Goal: Communication & Community: Answer question/provide support

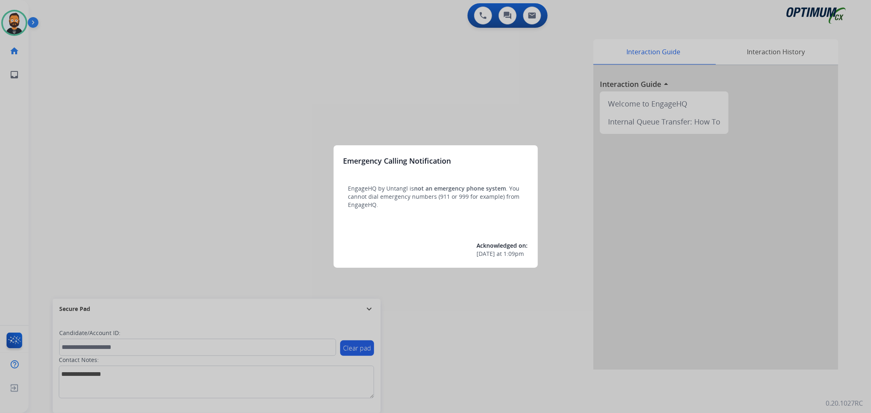
click at [368, 303] on div at bounding box center [435, 206] width 871 height 413
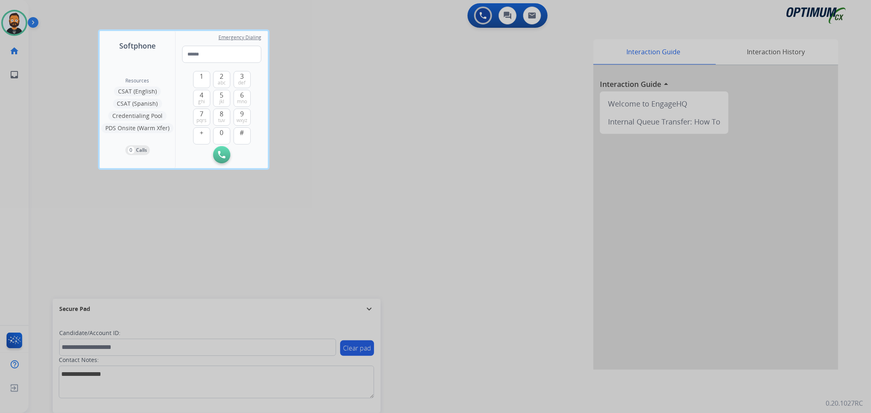
click at [368, 303] on div at bounding box center [435, 206] width 871 height 413
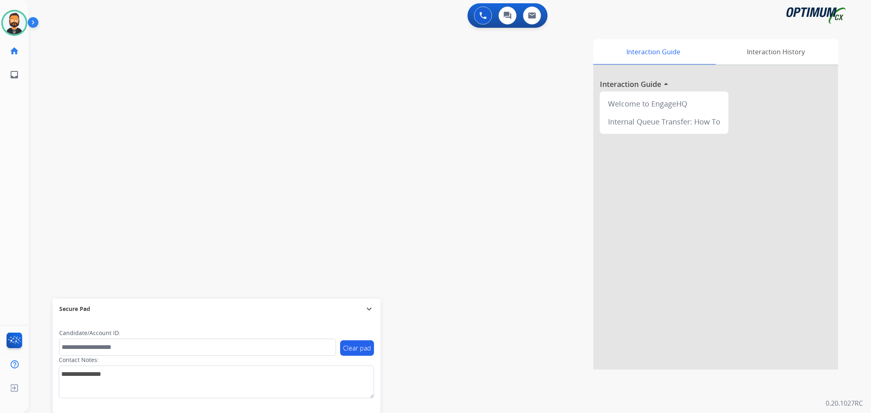
click at [370, 305] on mat-icon "expand_more" at bounding box center [369, 309] width 10 height 10
click at [28, 19] on img at bounding box center [35, 24] width 14 height 16
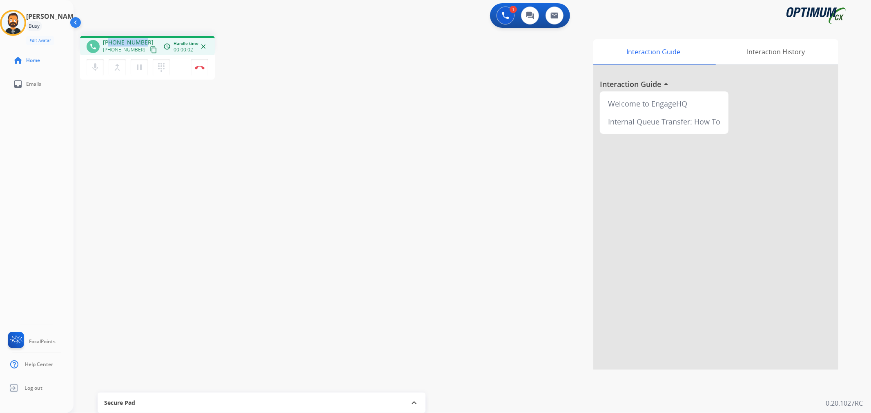
drag, startPoint x: 143, startPoint y: 39, endPoint x: 109, endPoint y: 40, distance: 33.5
click at [109, 40] on div "+15187917528 +15187917528 content_copy" at bounding box center [131, 46] width 56 height 16
copy span "5187917528"
click at [140, 64] on mat-icon "pause" at bounding box center [139, 67] width 10 height 10
click at [139, 65] on mat-icon "play_arrow" at bounding box center [139, 67] width 10 height 10
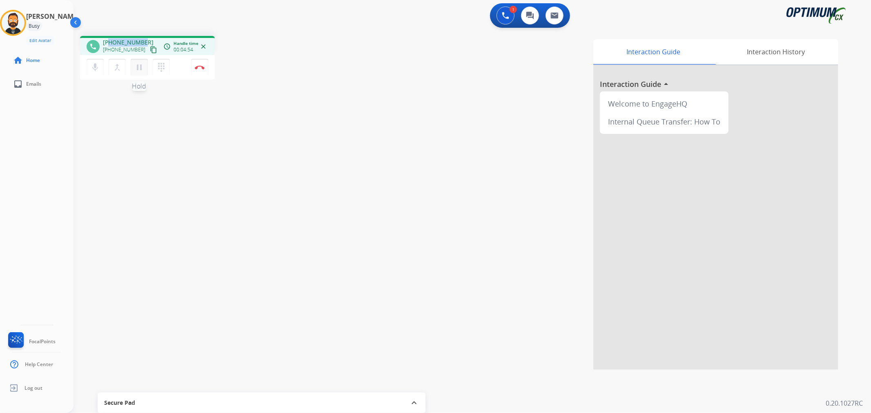
click at [140, 68] on mat-icon "pause" at bounding box center [139, 67] width 10 height 10
click at [140, 67] on mat-icon "play_arrow" at bounding box center [139, 67] width 10 height 10
click at [139, 67] on mat-icon "pause" at bounding box center [139, 67] width 10 height 10
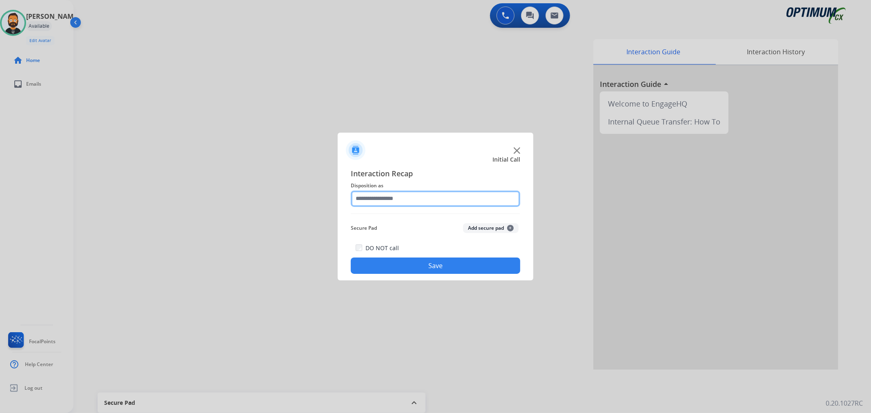
click at [372, 203] on input "text" at bounding box center [435, 199] width 169 height 16
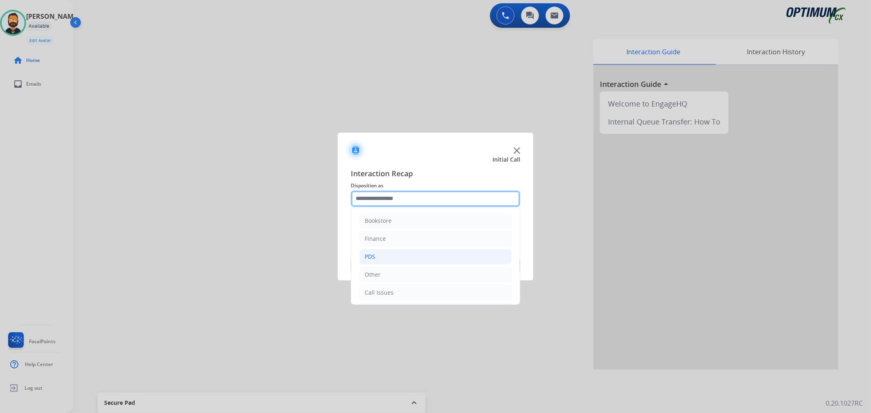
scroll to position [56, 0]
click at [399, 252] on div "Initial Application" at bounding box center [389, 255] width 48 height 8
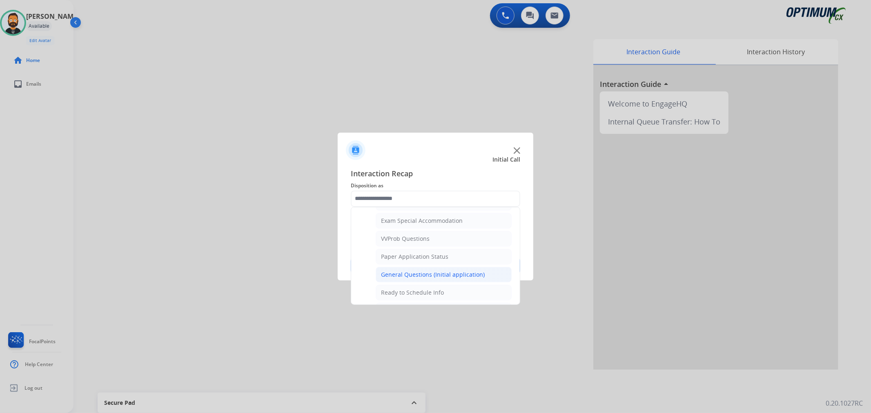
click at [409, 269] on li "General Questions (Initial application)" at bounding box center [444, 275] width 136 height 16
type input "**********"
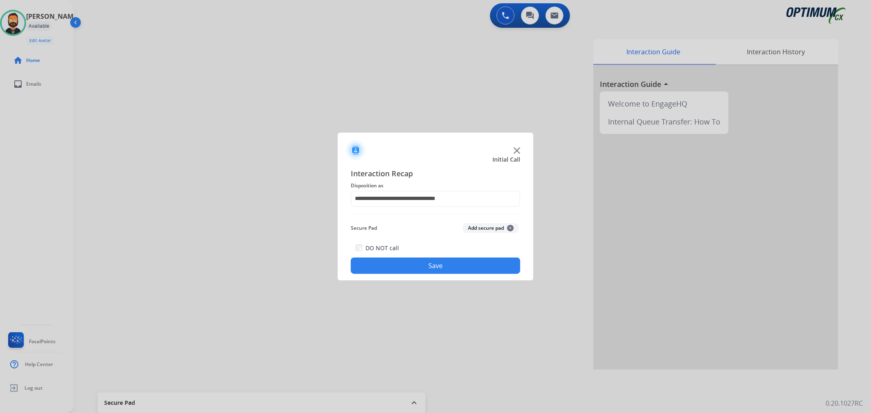
click at [409, 269] on button "Save" at bounding box center [435, 266] width 169 height 16
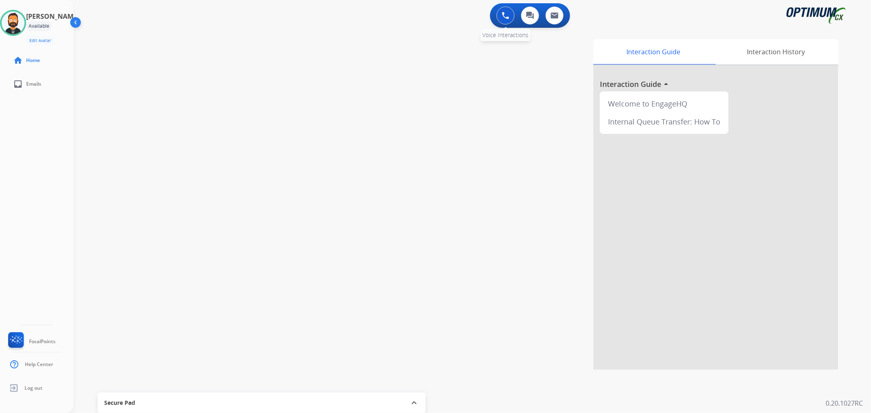
click at [501, 16] on button at bounding box center [505, 16] width 18 height 18
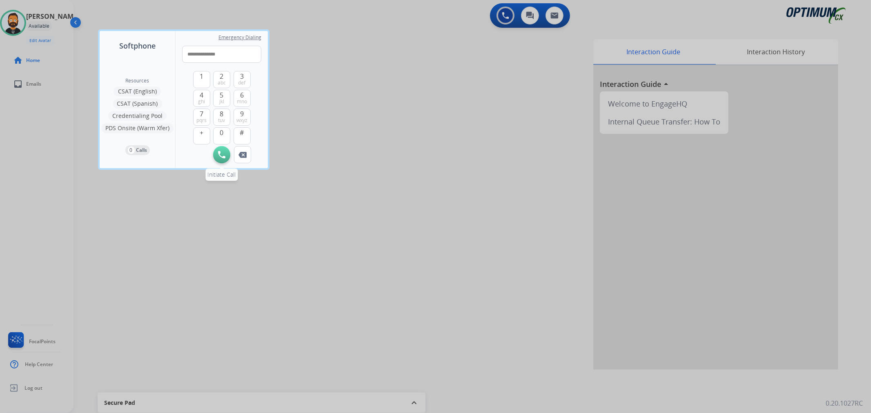
type input "**********"
click at [225, 149] on button "Initiate Call" at bounding box center [221, 154] width 17 height 17
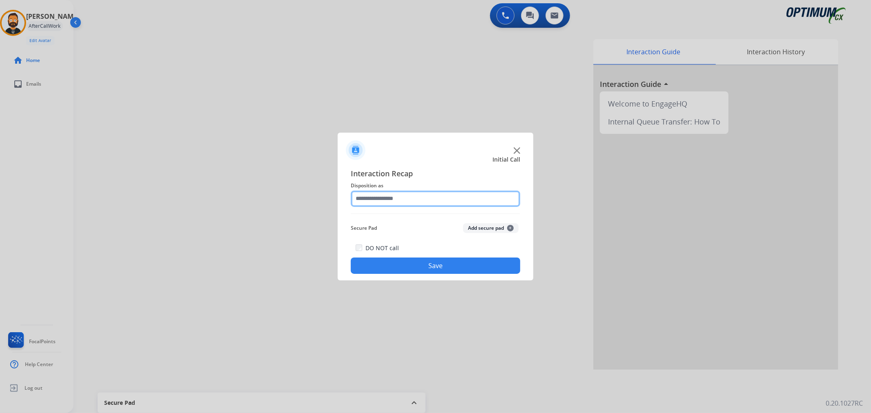
click at [425, 203] on input "text" at bounding box center [435, 199] width 169 height 16
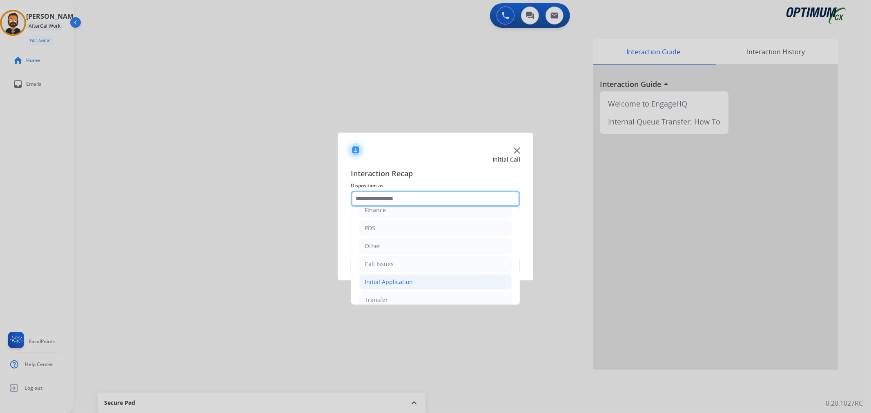
scroll to position [56, 0]
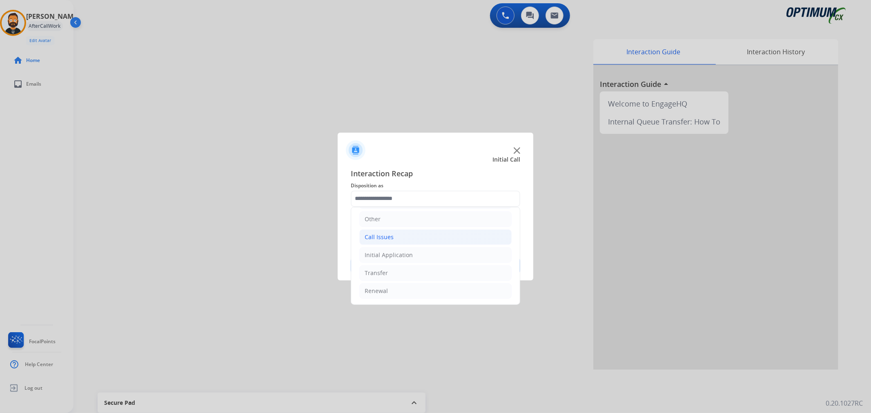
click at [392, 237] on li "Call Issues" at bounding box center [435, 237] width 152 height 16
click at [416, 253] on li "Voicemail" at bounding box center [444, 255] width 136 height 16
type input "*********"
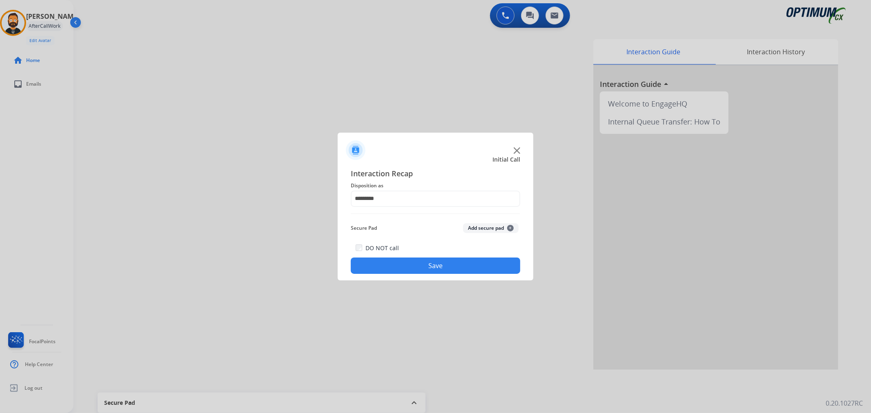
click at [408, 265] on button "Save" at bounding box center [435, 266] width 169 height 16
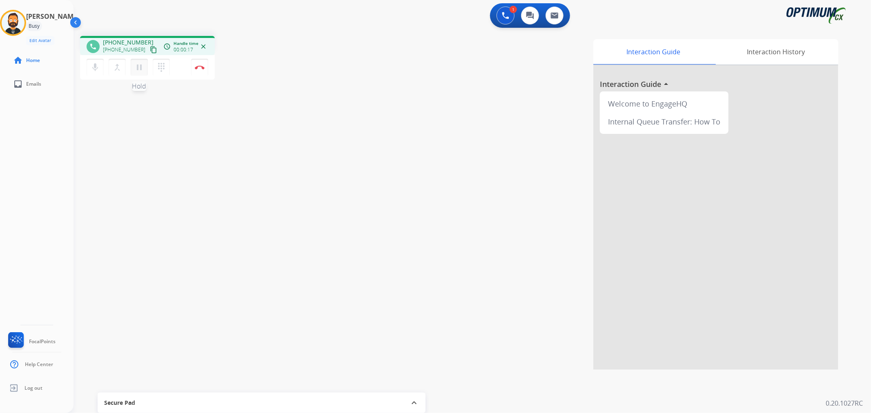
click at [141, 66] on mat-icon "pause" at bounding box center [139, 67] width 10 height 10
click at [510, 17] on button at bounding box center [505, 16] width 18 height 18
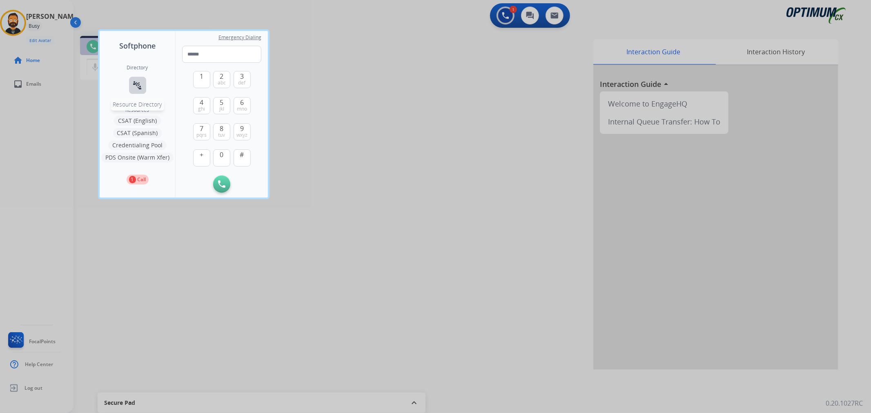
click at [134, 85] on mat-icon "connect_without_contact" at bounding box center [138, 85] width 10 height 10
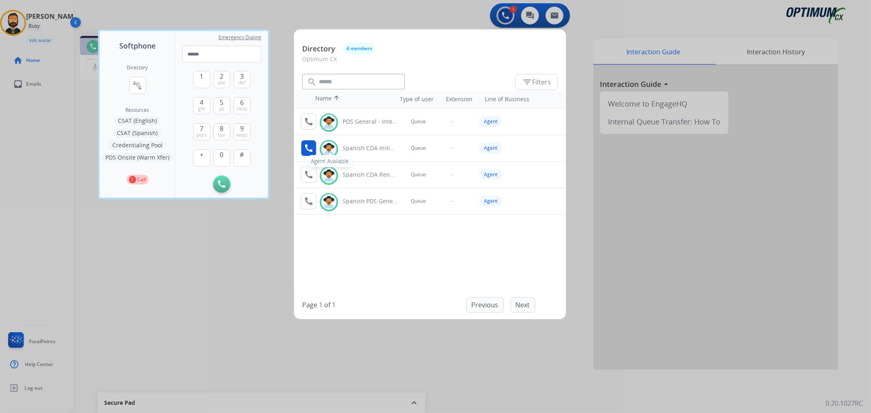
click at [314, 144] on button "call Agent Available." at bounding box center [309, 148] width 16 height 16
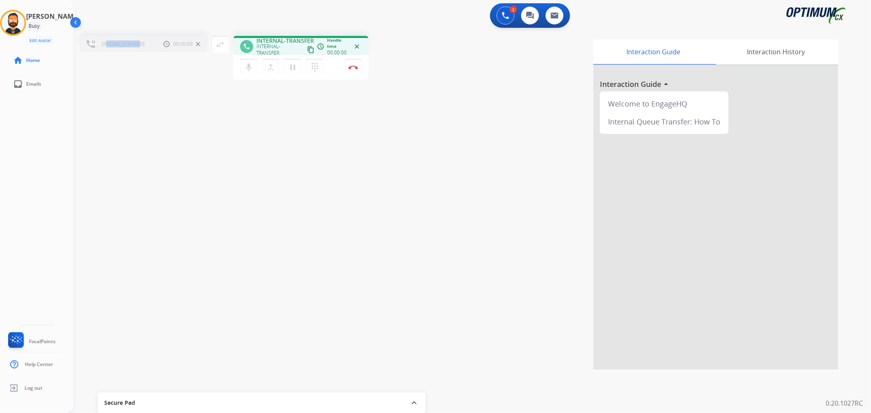
drag, startPoint x: 137, startPoint y: 42, endPoint x: 107, endPoint y: 43, distance: 30.3
click at [107, 43] on div "+17876755868 Call metrics Hold 00:00:09 00:00:09" at bounding box center [143, 44] width 127 height 16
copy span "7876755868"
click at [270, 66] on mat-icon "merge_type" at bounding box center [271, 67] width 10 height 10
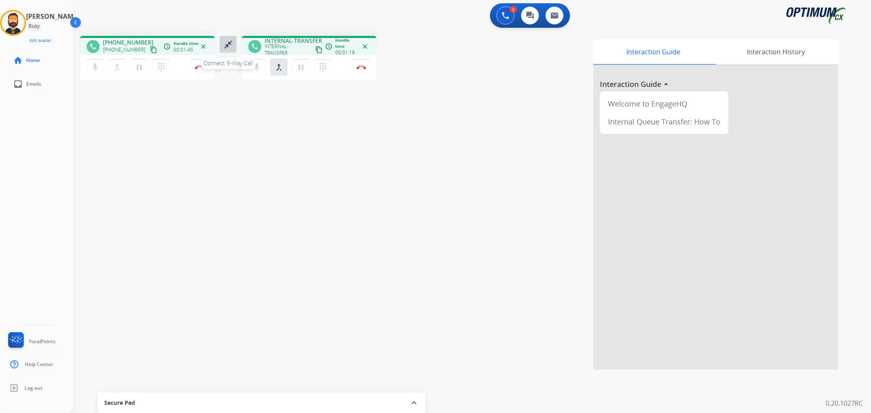
click at [227, 42] on mat-icon "close_fullscreen" at bounding box center [228, 45] width 10 height 10
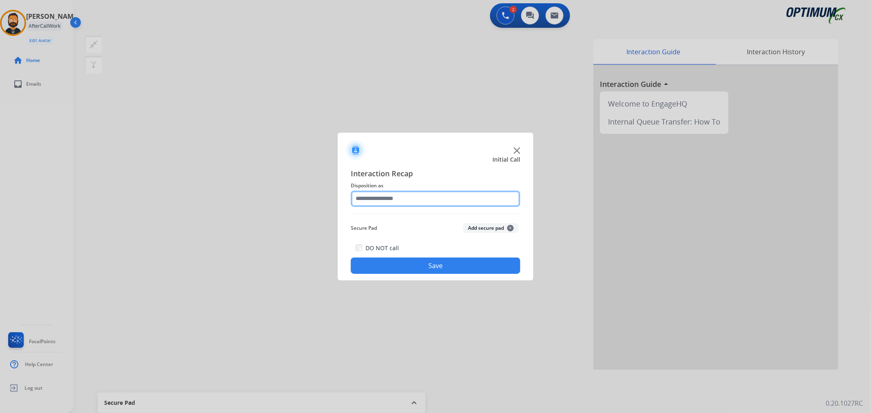
click at [410, 194] on input "text" at bounding box center [435, 199] width 169 height 16
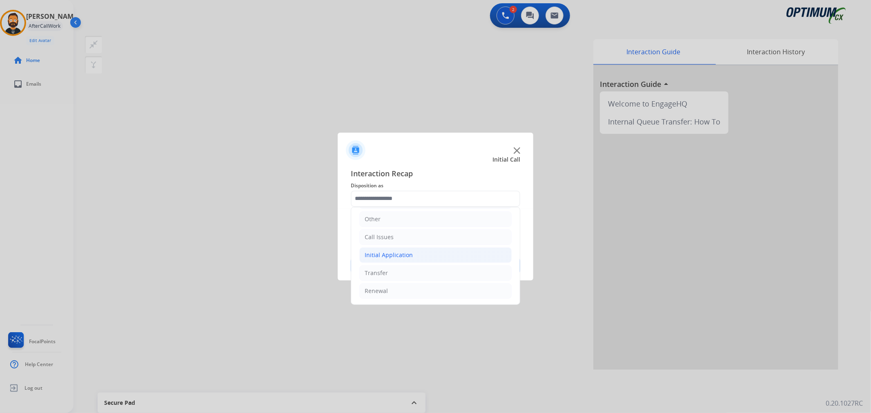
click at [410, 252] on div "Initial Application" at bounding box center [389, 255] width 48 height 8
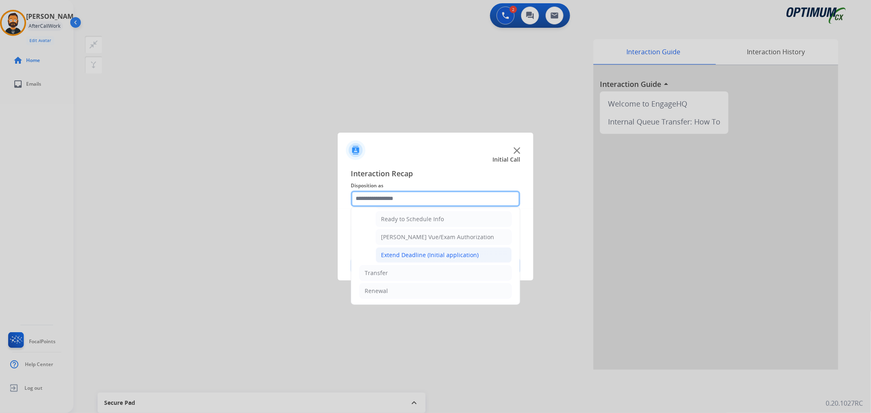
scroll to position [421, 0]
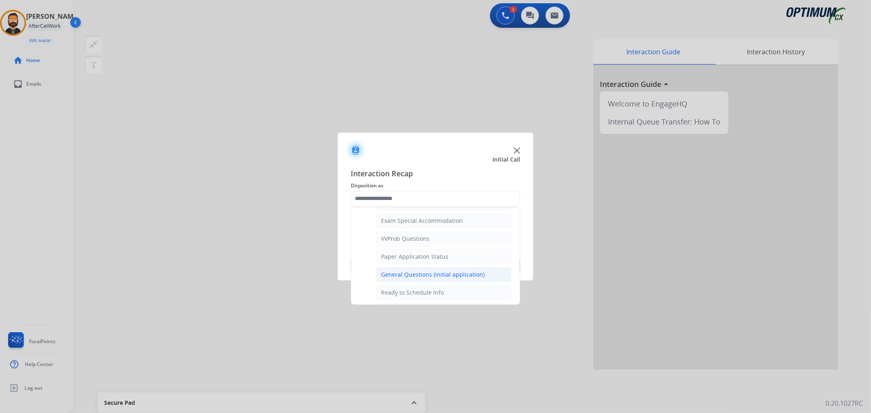
click at [416, 279] on div "General Questions (Initial application)" at bounding box center [433, 275] width 104 height 8
type input "**********"
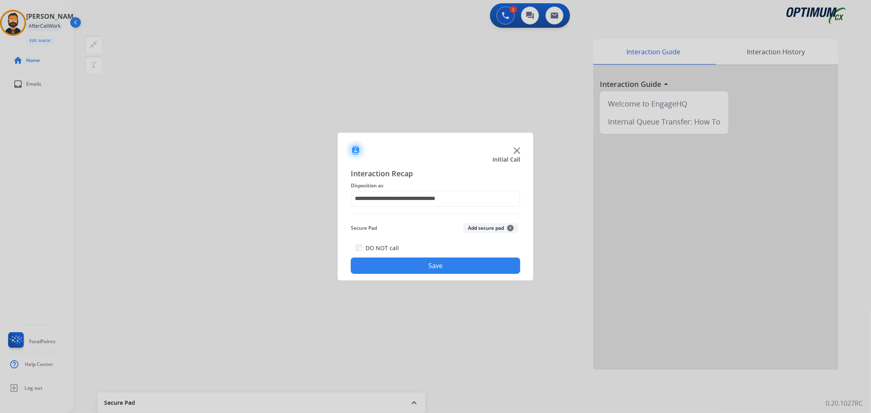
click at [417, 272] on button "Save" at bounding box center [435, 266] width 169 height 16
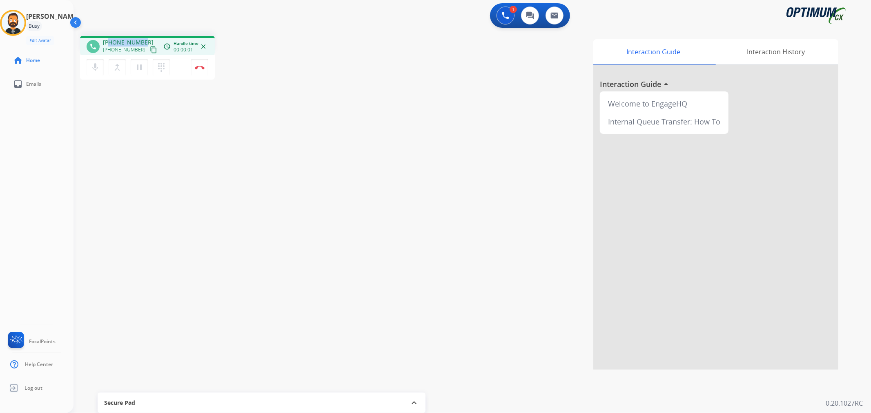
drag, startPoint x: 144, startPoint y: 39, endPoint x: 110, endPoint y: 39, distance: 33.9
click at [110, 39] on div "+14254222388 +14254222388 content_copy" at bounding box center [131, 46] width 56 height 16
copy span "4254222388"
click at [203, 64] on button "Disconnect" at bounding box center [199, 67] width 17 height 17
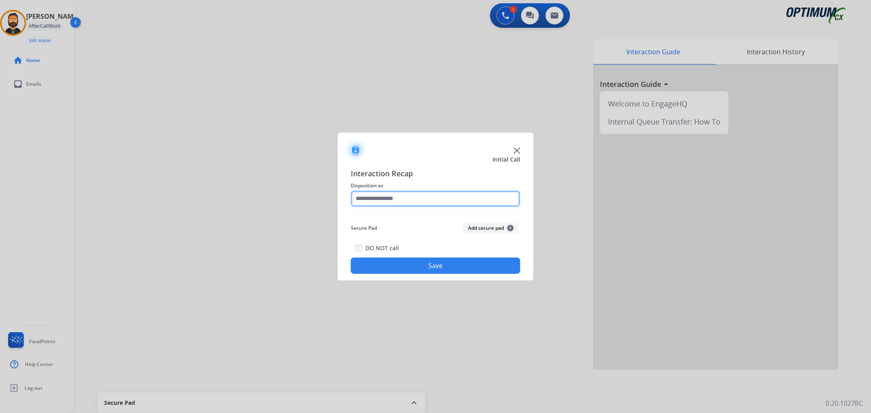
click at [392, 198] on input "text" at bounding box center [435, 199] width 169 height 16
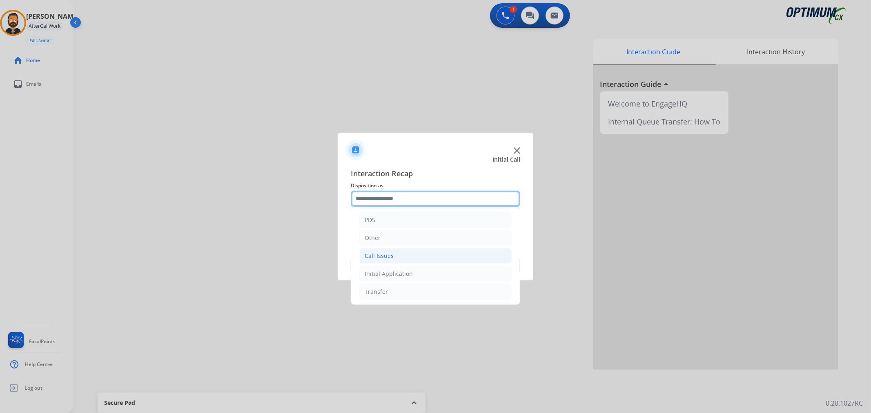
scroll to position [56, 0]
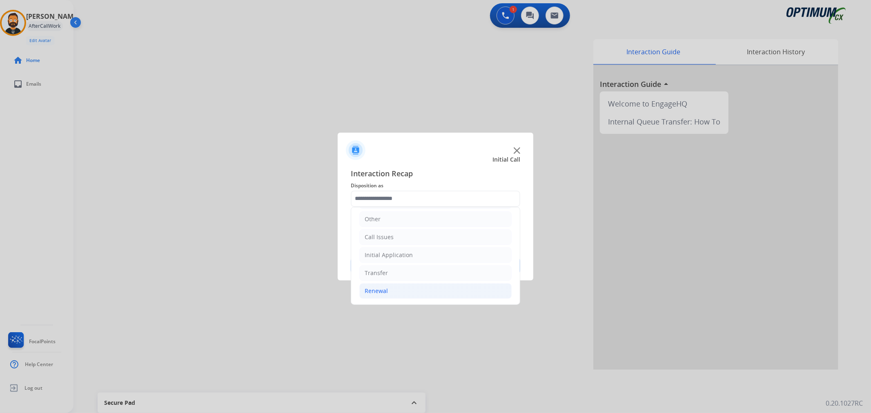
click at [383, 287] on div "Renewal" at bounding box center [376, 291] width 23 height 8
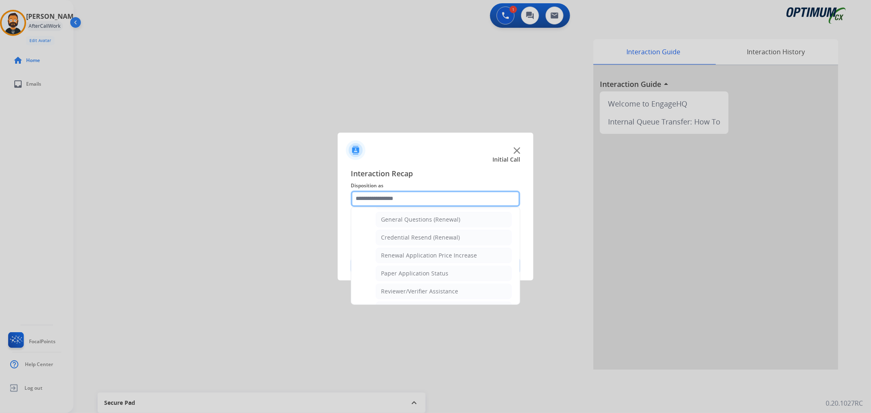
scroll to position [241, 0]
click at [425, 225] on div "General Questions (Renewal)" at bounding box center [420, 221] width 79 height 8
type input "**********"
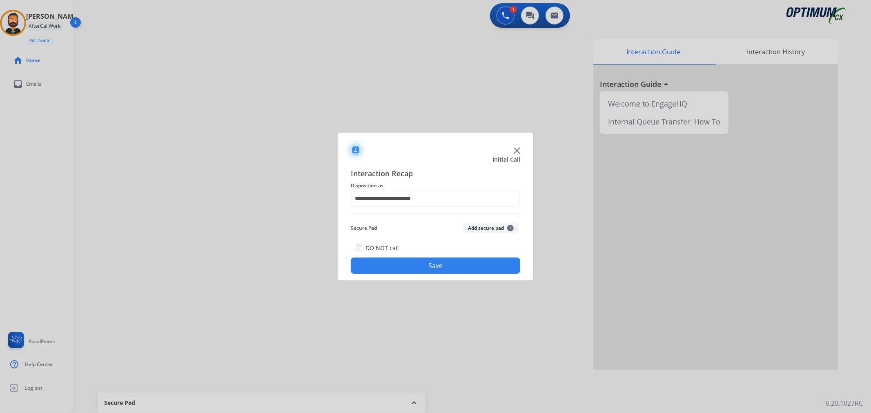
click at [416, 268] on button "Save" at bounding box center [435, 266] width 169 height 16
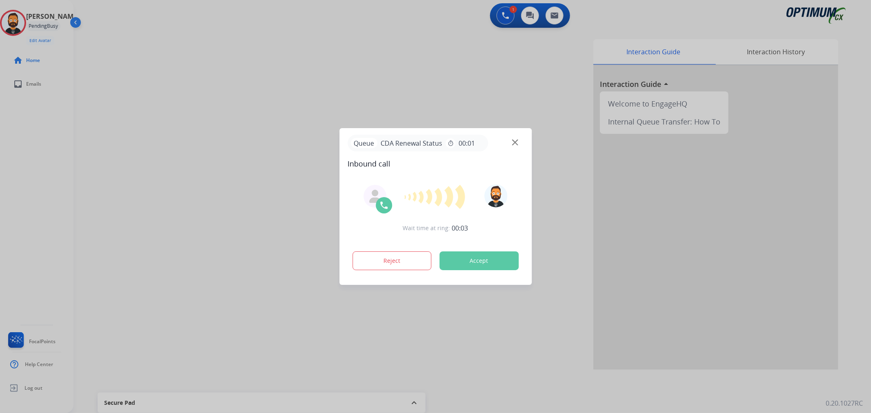
click at [67, 133] on div at bounding box center [435, 206] width 871 height 413
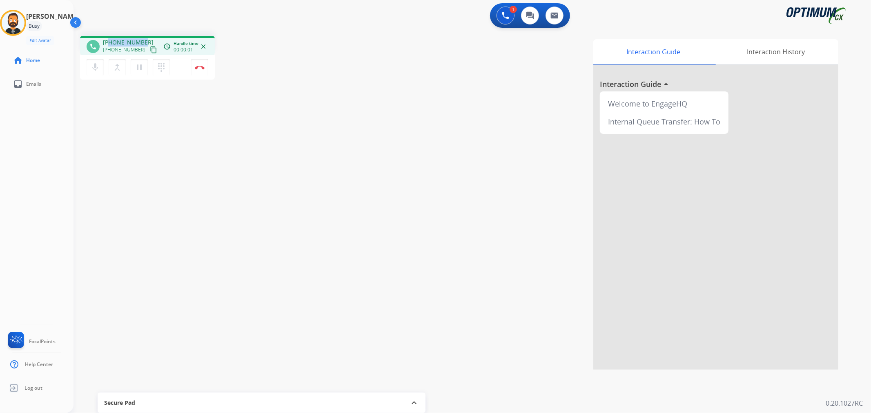
drag, startPoint x: 142, startPoint y: 40, endPoint x: 109, endPoint y: 39, distance: 33.1
click at [109, 39] on div "+16038335042 +16038335042 content_copy" at bounding box center [131, 46] width 56 height 16
copy span "6038335042"
click at [201, 64] on button "Disconnect" at bounding box center [199, 67] width 17 height 17
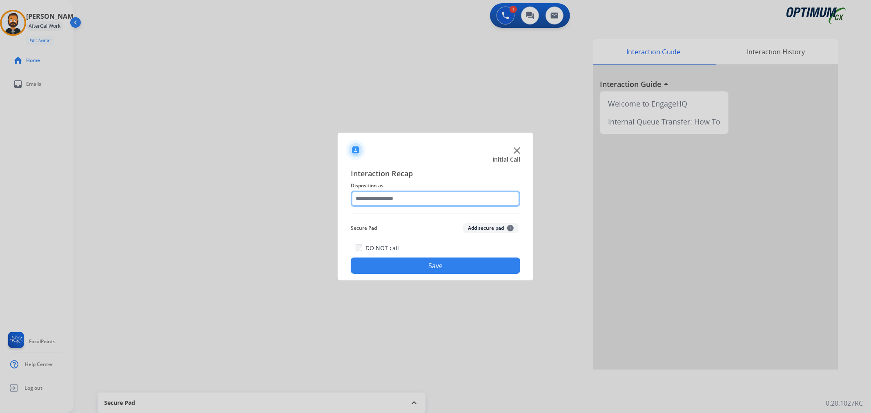
click at [423, 200] on input "text" at bounding box center [435, 199] width 169 height 16
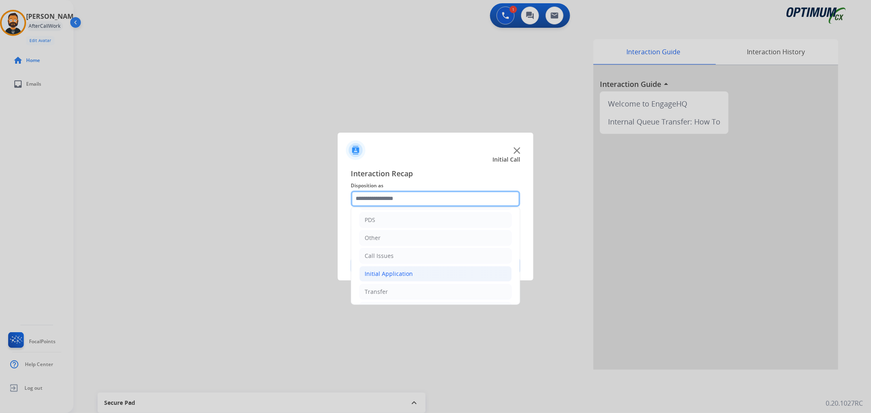
scroll to position [56, 0]
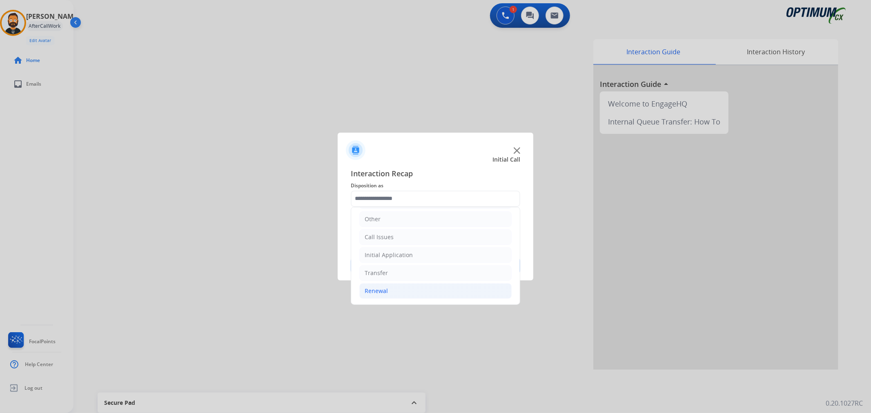
click at [387, 289] on li "Renewal" at bounding box center [435, 291] width 152 height 16
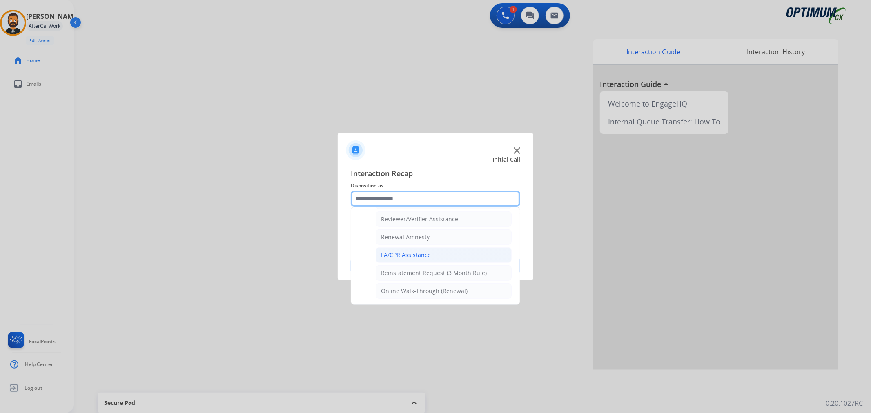
scroll to position [241, 0]
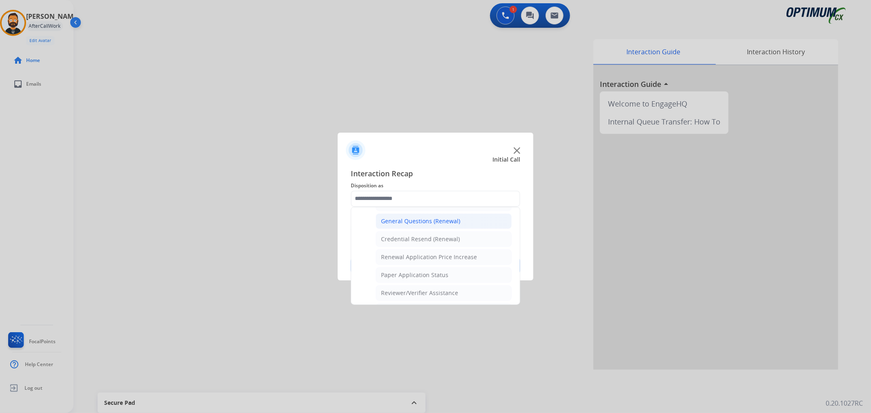
click at [412, 218] on div "General Questions (Renewal)" at bounding box center [420, 221] width 79 height 8
type input "**********"
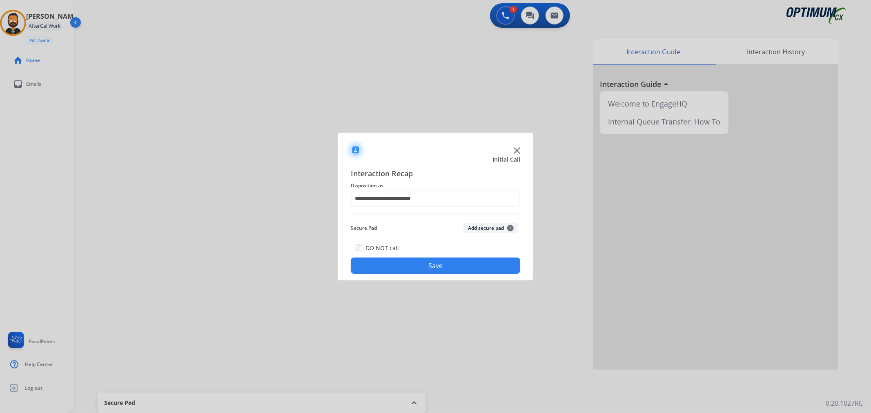
click at [407, 267] on button "Save" at bounding box center [435, 266] width 169 height 16
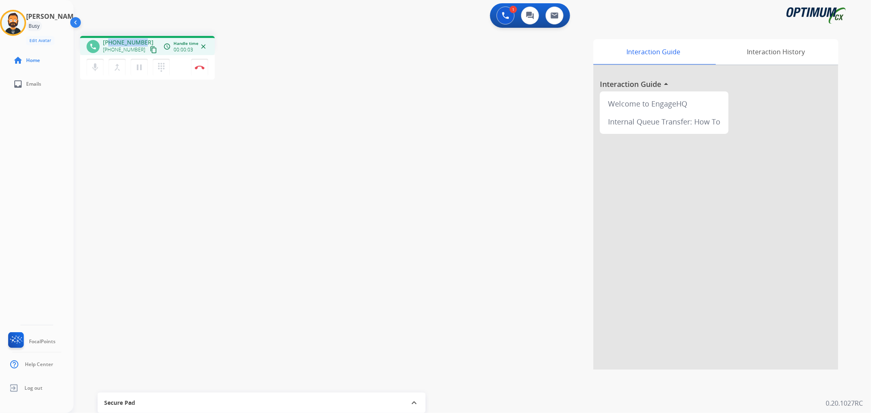
drag, startPoint x: 144, startPoint y: 38, endPoint x: 109, endPoint y: 39, distance: 34.7
click at [109, 39] on div "phone +15752191925 +15752191925 content_copy access_time Call metrics Queue 00:…" at bounding box center [147, 45] width 135 height 19
copy span "5752191925"
click at [202, 69] on img at bounding box center [200, 67] width 10 height 4
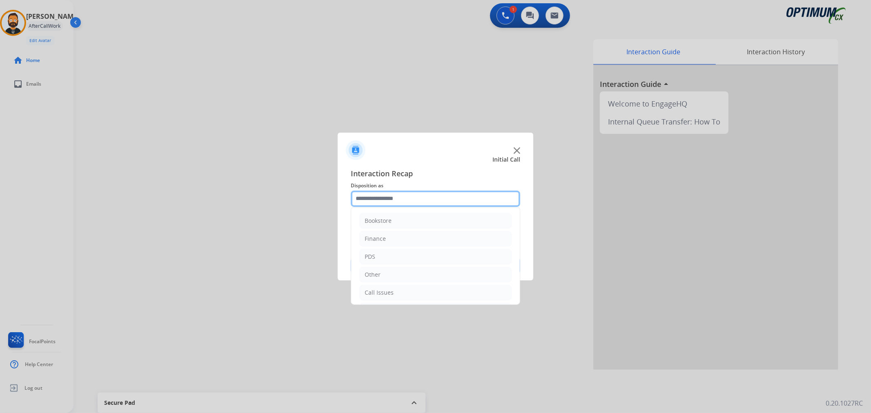
click at [378, 198] on input "text" at bounding box center [435, 199] width 169 height 16
click at [383, 293] on div "Renewal" at bounding box center [376, 291] width 23 height 8
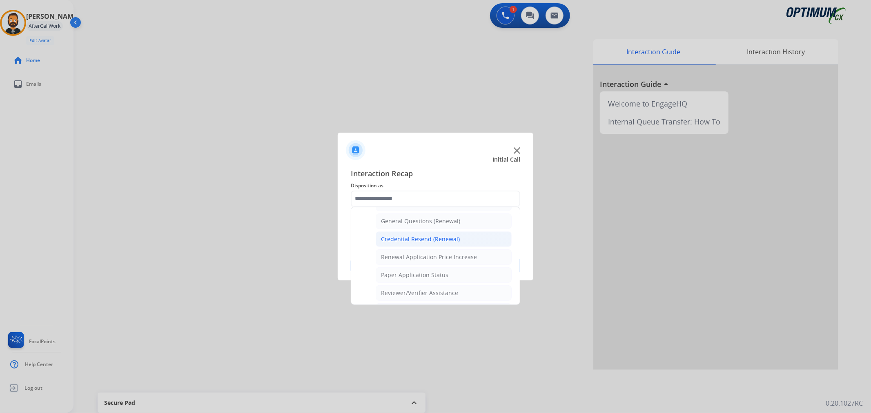
click at [413, 241] on div "Credential Resend (Renewal)" at bounding box center [420, 239] width 79 height 8
type input "**********"
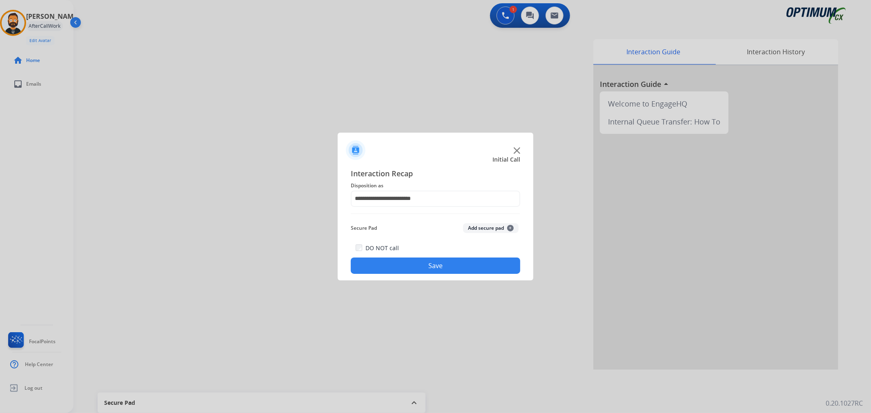
click at [407, 261] on button "Save" at bounding box center [435, 266] width 169 height 16
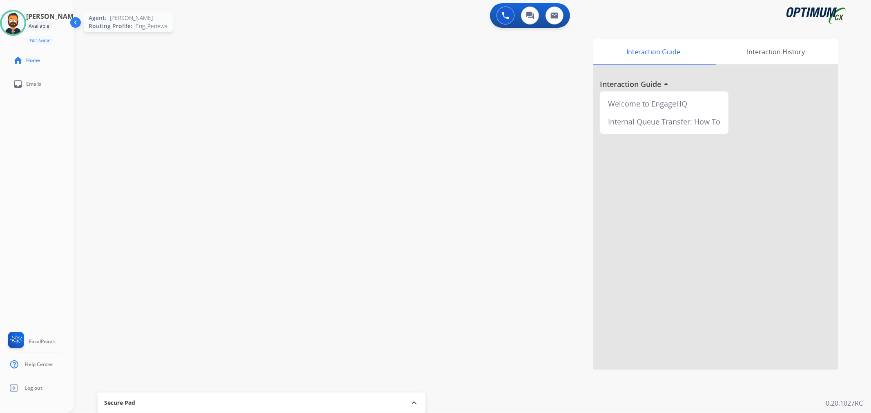
click at [23, 25] on img at bounding box center [13, 22] width 23 height 23
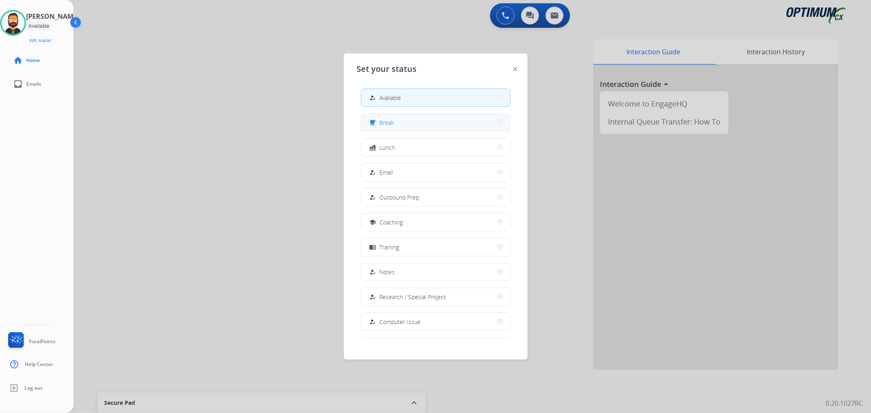
click at [405, 122] on button "free_breakfast Break" at bounding box center [435, 123] width 149 height 18
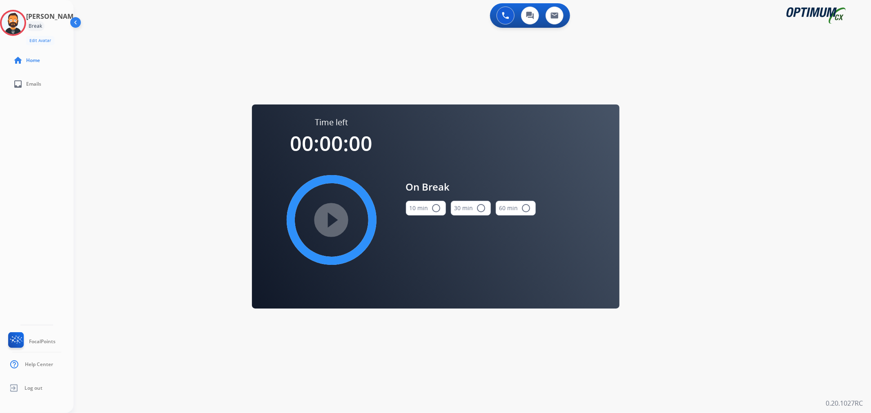
click at [421, 215] on button "10 min radio_button_unchecked" at bounding box center [426, 208] width 40 height 15
click at [335, 221] on mat-icon "play_circle_filled" at bounding box center [332, 220] width 10 height 10
click at [24, 21] on icon at bounding box center [13, 23] width 27 height 27
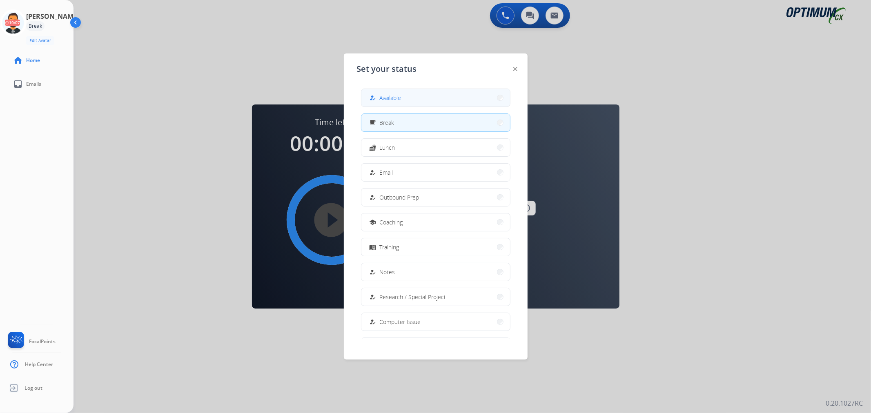
click at [403, 94] on button "how_to_reg Available" at bounding box center [435, 98] width 149 height 18
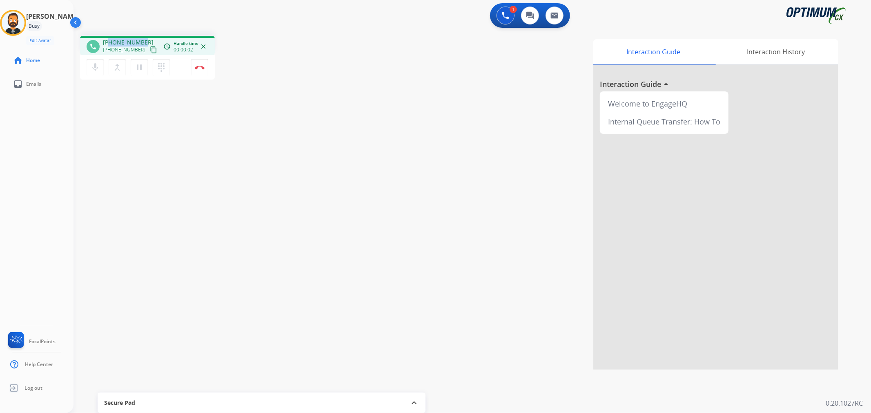
drag, startPoint x: 145, startPoint y: 39, endPoint x: 110, endPoint y: 42, distance: 34.4
click at [110, 42] on div "+14783943108 +14783943108 content_copy" at bounding box center [131, 46] width 56 height 16
copy span "4783943108"
click at [140, 68] on mat-icon "pause" at bounding box center [139, 67] width 10 height 10
click at [140, 70] on mat-icon "play_arrow" at bounding box center [139, 67] width 10 height 10
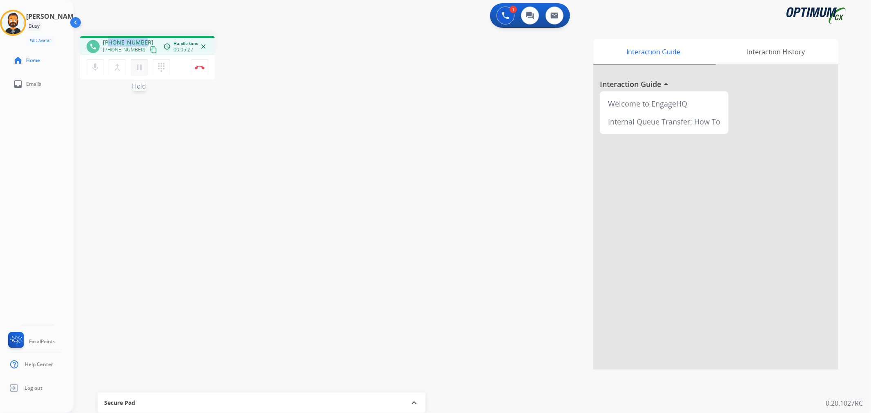
click at [139, 69] on mat-icon "pause" at bounding box center [139, 67] width 10 height 10
click at [134, 64] on button "play_arrow Hold" at bounding box center [139, 67] width 17 height 17
click at [199, 66] on img at bounding box center [200, 67] width 10 height 4
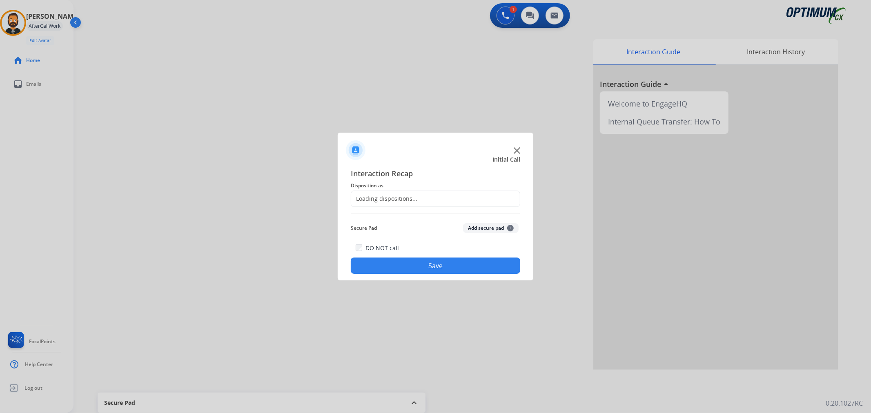
click at [428, 195] on div "Loading dispositions..." at bounding box center [435, 199] width 169 height 16
click at [422, 201] on input "text" at bounding box center [435, 199] width 169 height 16
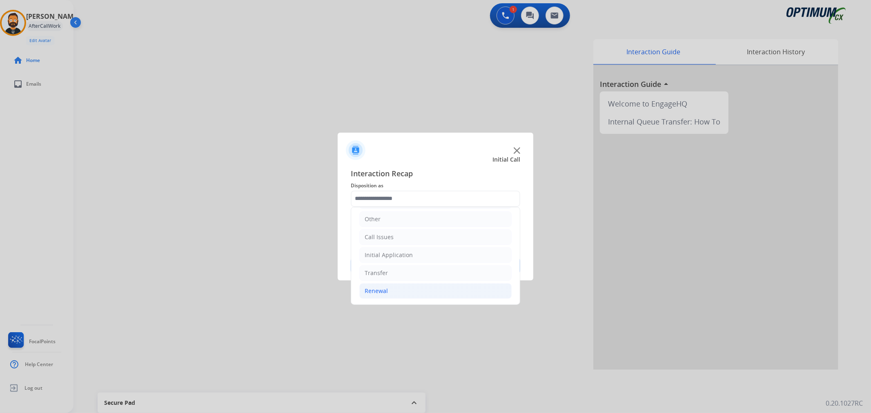
click at [396, 287] on li "Renewal" at bounding box center [435, 291] width 152 height 16
click at [390, 292] on div "Initial Application" at bounding box center [389, 296] width 48 height 8
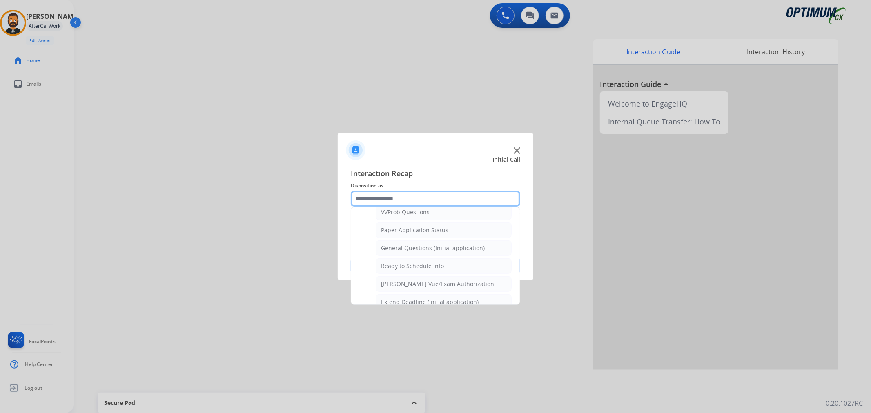
scroll to position [468, 0]
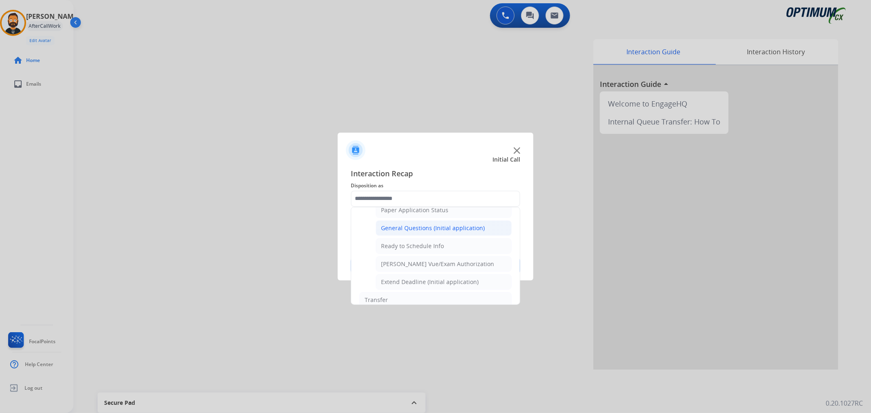
click at [411, 231] on div "General Questions (Initial application)" at bounding box center [433, 228] width 104 height 8
type input "**********"
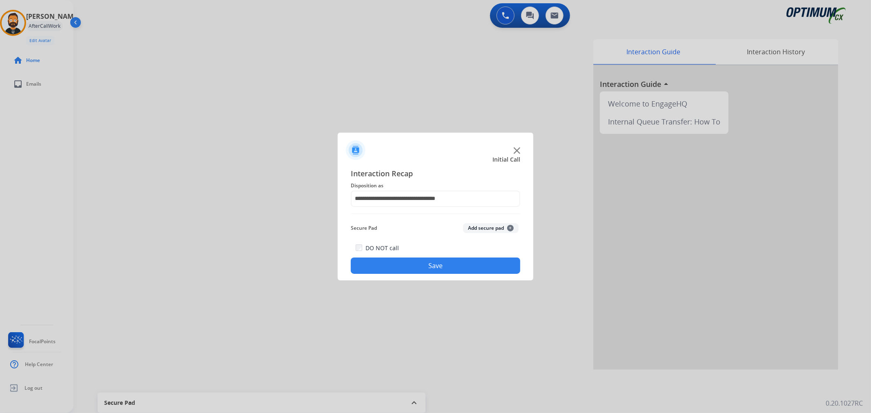
click at [403, 265] on button "Save" at bounding box center [435, 266] width 169 height 16
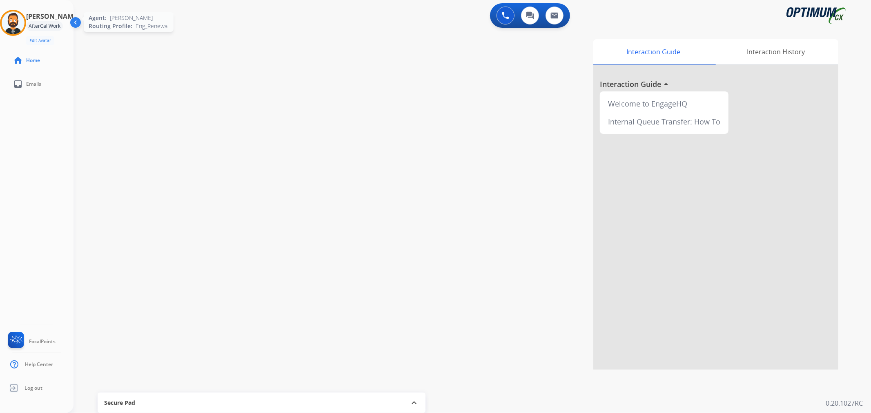
click at [10, 27] on img at bounding box center [13, 22] width 23 height 23
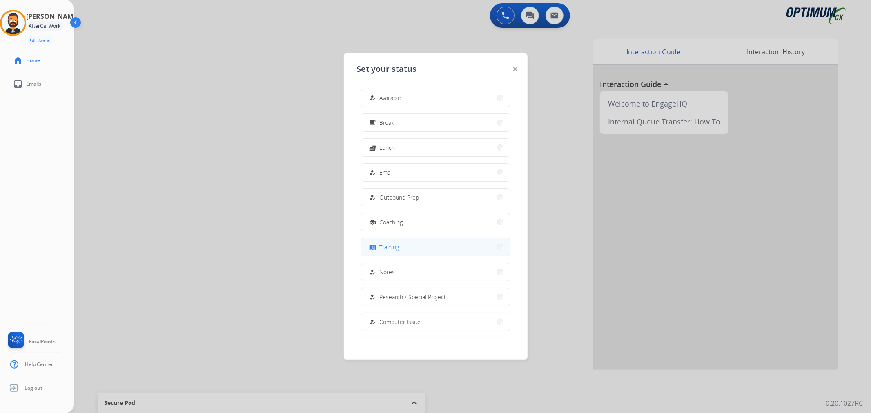
click at [377, 246] on div "menu_book" at bounding box center [374, 248] width 12 height 10
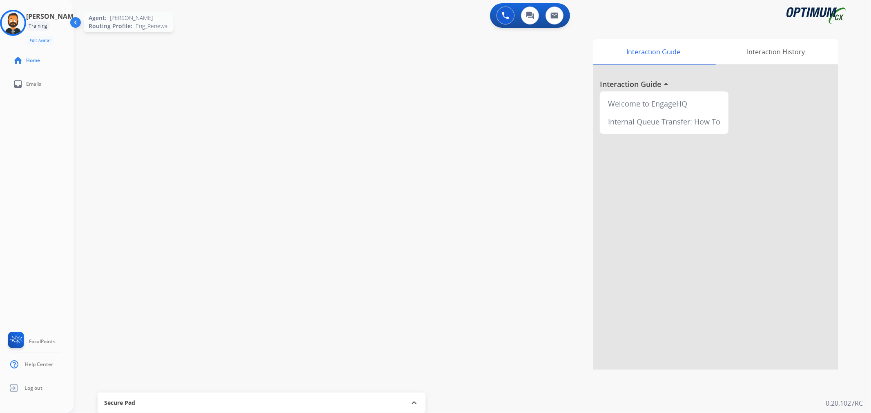
click at [13, 29] on img at bounding box center [13, 22] width 23 height 23
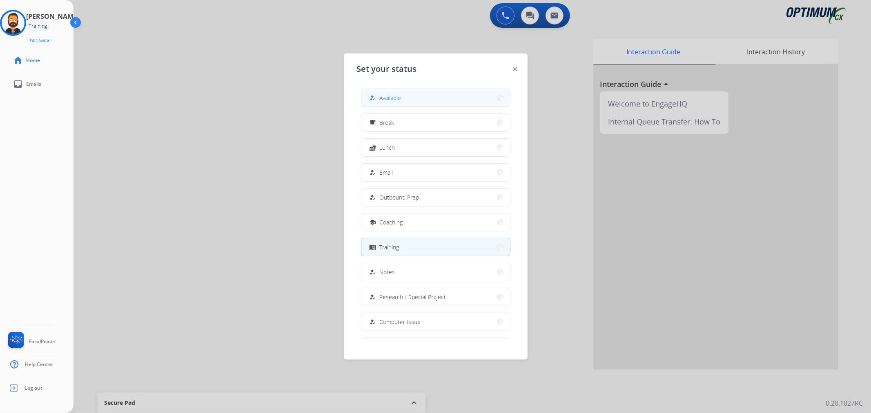
click at [381, 105] on button "how_to_reg Available" at bounding box center [435, 98] width 149 height 18
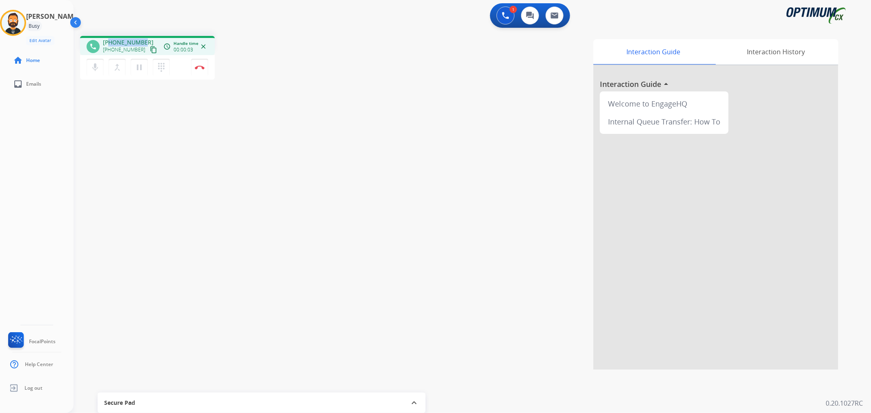
drag, startPoint x: 144, startPoint y: 39, endPoint x: 109, endPoint y: 36, distance: 35.3
click at [109, 36] on div "phone +19725957934 +19725957934 content_copy access_time Call metrics Queue 00:…" at bounding box center [147, 45] width 135 height 19
copy span "9725957934"
click at [205, 64] on button "Disconnect" at bounding box center [199, 67] width 17 height 17
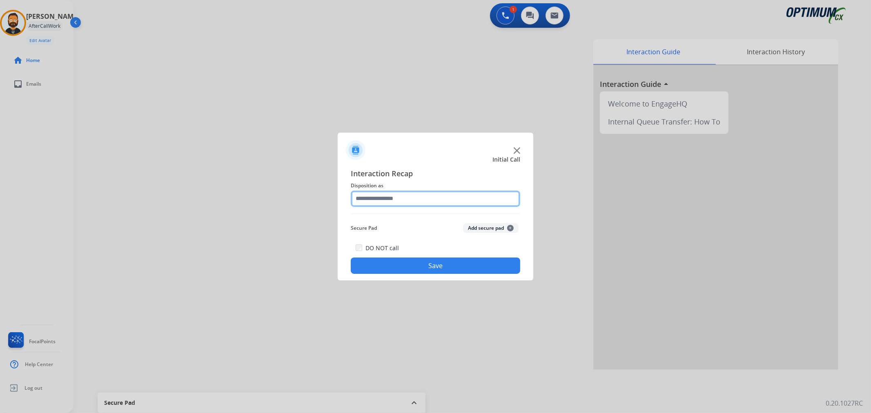
drag, startPoint x: 374, startPoint y: 197, endPoint x: 377, endPoint y: 201, distance: 5.0
click at [375, 197] on input "text" at bounding box center [435, 199] width 169 height 16
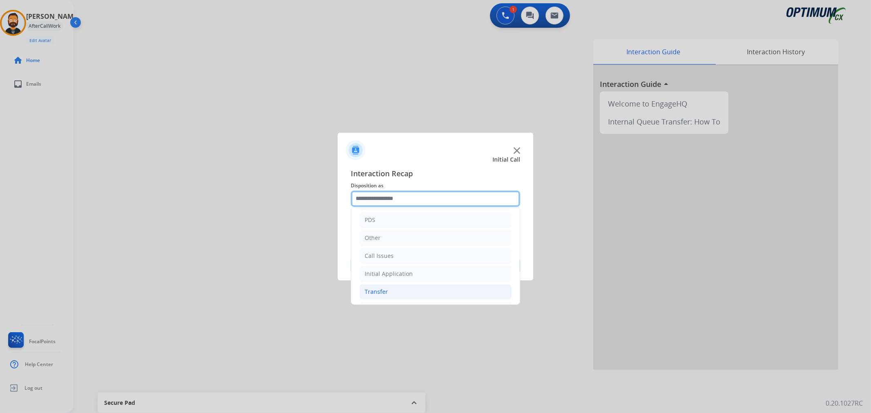
scroll to position [56, 0]
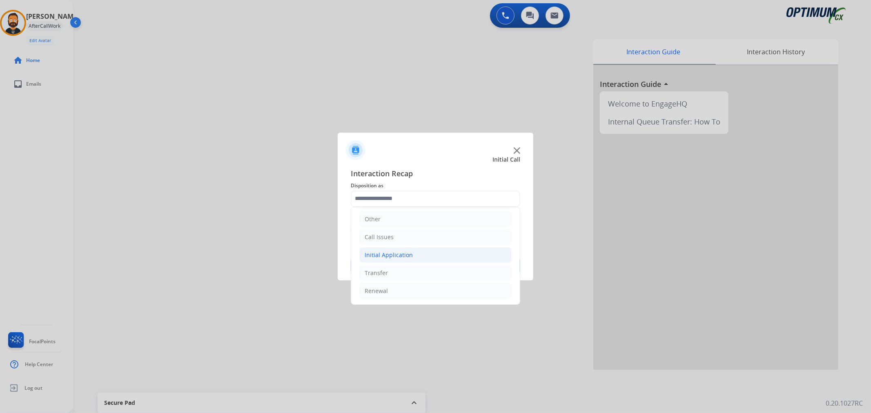
click at [395, 249] on li "Initial Application" at bounding box center [435, 255] width 152 height 16
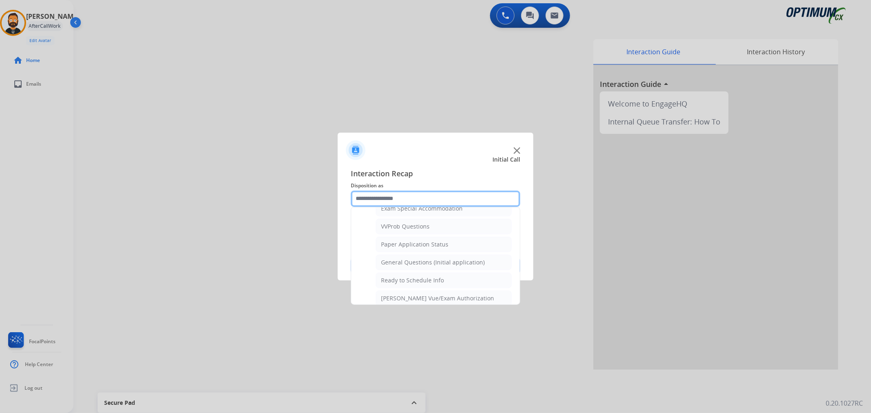
scroll to position [421, 0]
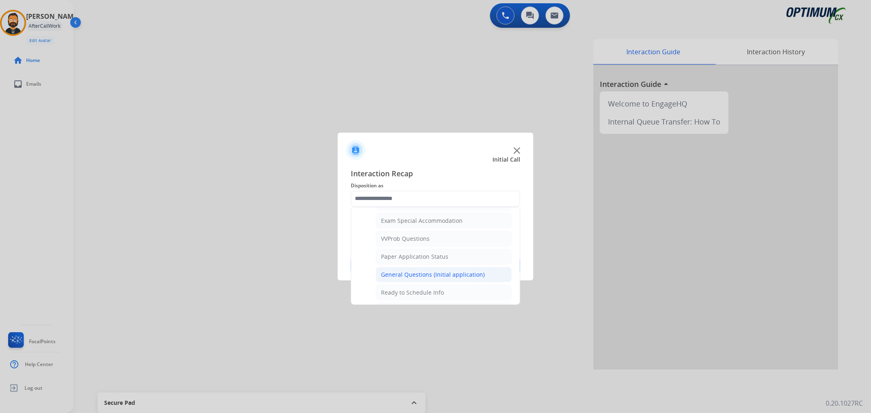
click at [408, 274] on div "General Questions (Initial application)" at bounding box center [433, 275] width 104 height 8
type input "**********"
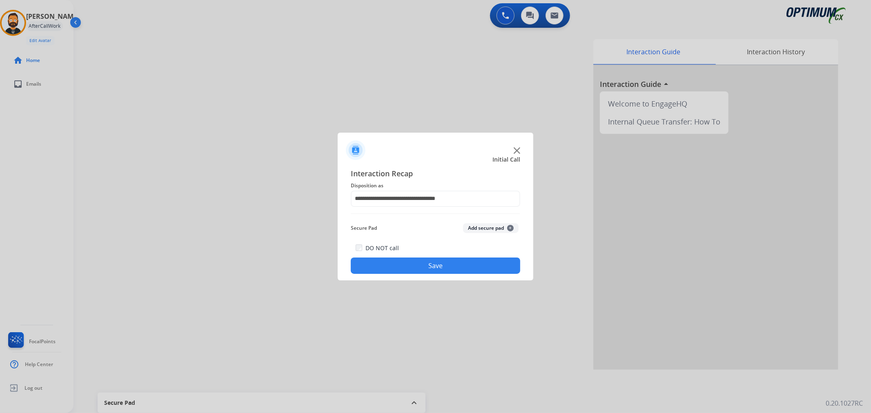
click at [406, 264] on button "Save" at bounding box center [435, 266] width 169 height 16
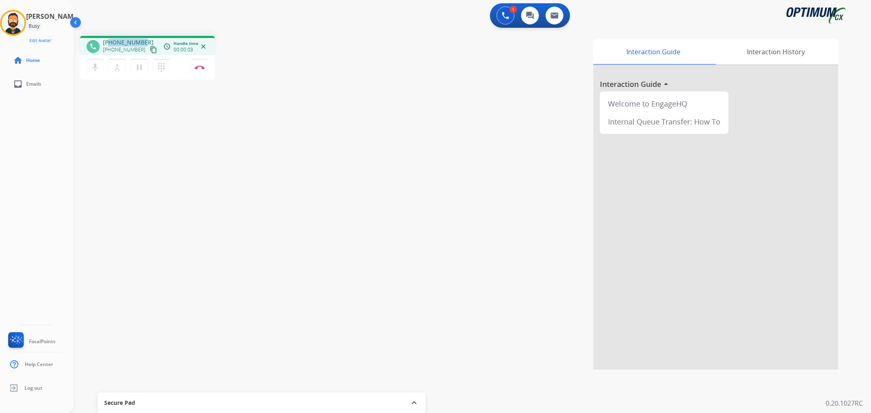
drag, startPoint x: 143, startPoint y: 36, endPoint x: 109, endPoint y: 41, distance: 34.2
click at [109, 41] on div "phone +18018608949 +18018608949 content_copy access_time Call metrics Queue 00:…" at bounding box center [147, 45] width 135 height 19
copy span "8018608949"
click at [199, 69] on img at bounding box center [200, 67] width 10 height 4
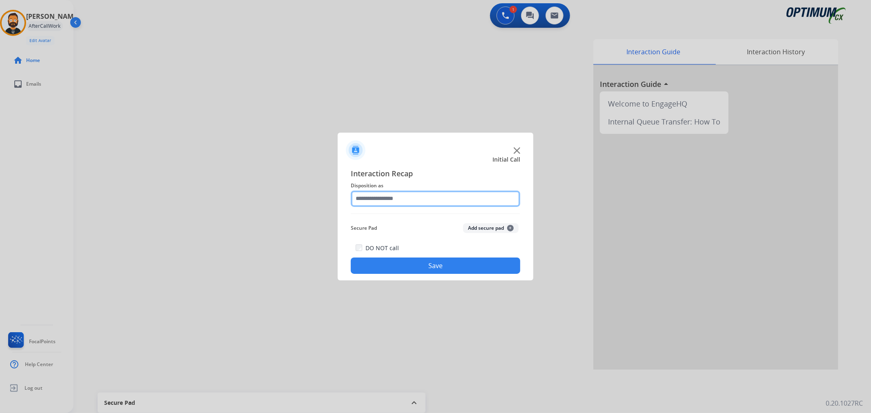
click at [380, 200] on input "text" at bounding box center [435, 199] width 169 height 16
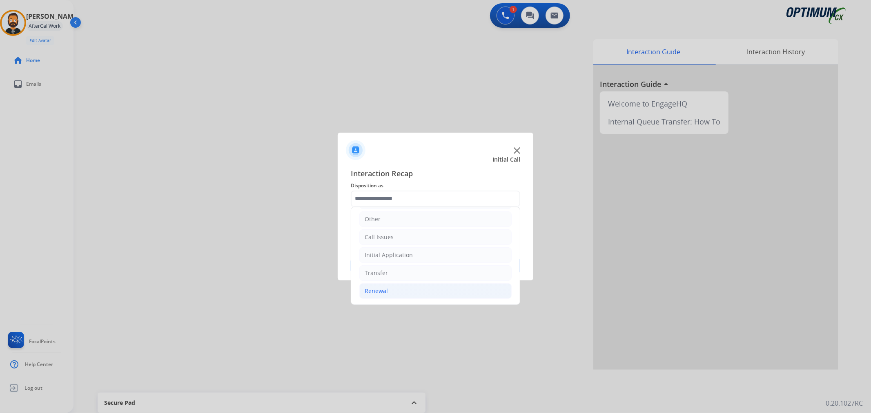
click at [401, 294] on li "Renewal" at bounding box center [435, 291] width 152 height 16
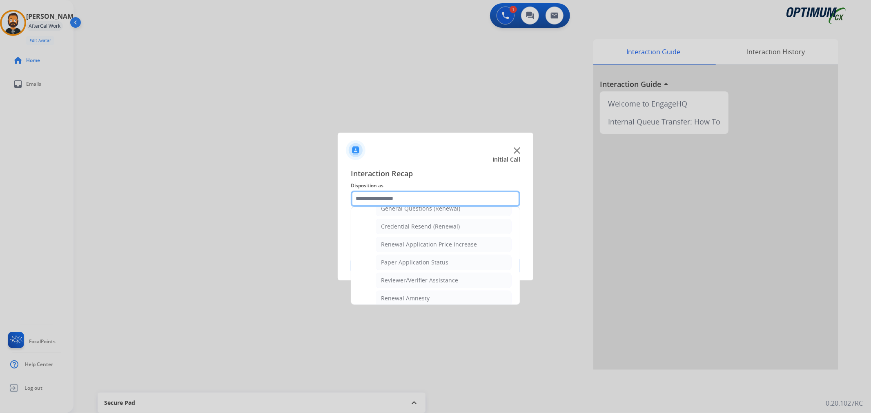
scroll to position [241, 0]
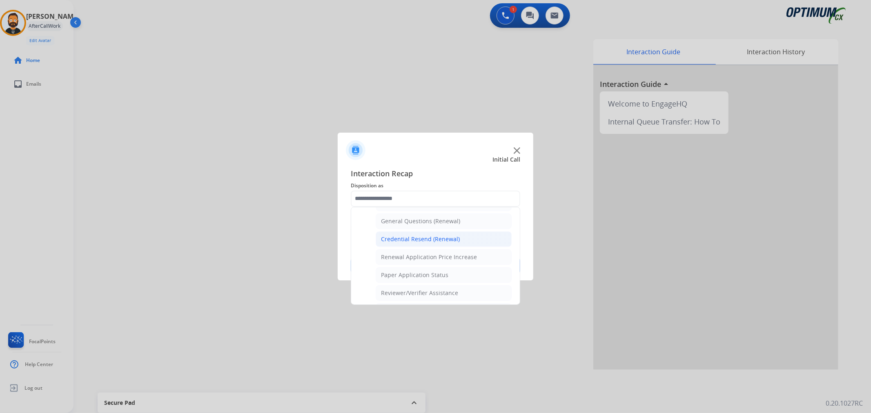
click at [412, 241] on div "Credential Resend (Renewal)" at bounding box center [420, 239] width 79 height 8
type input "**********"
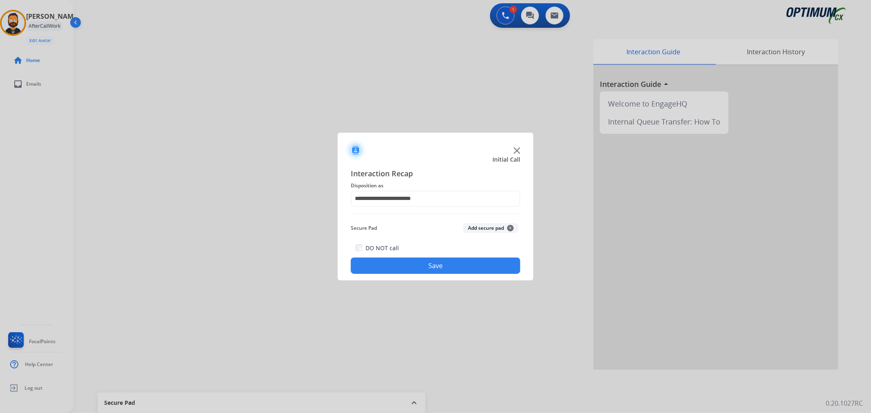
click at [404, 262] on button "Save" at bounding box center [435, 266] width 169 height 16
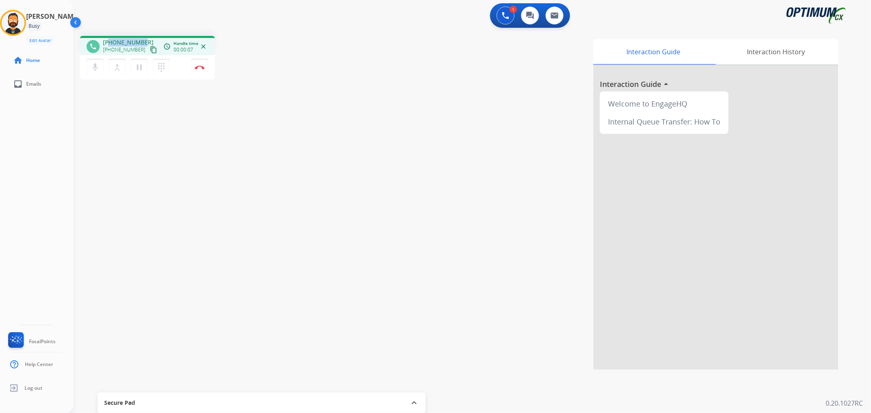
drag, startPoint x: 145, startPoint y: 38, endPoint x: 110, endPoint y: 41, distance: 34.5
click at [110, 41] on div "phone +18508603674 +18508603674 content_copy access_time Call metrics Queue 00:…" at bounding box center [147, 45] width 135 height 19
copy span "8508603674"
click at [202, 67] on img at bounding box center [200, 67] width 10 height 4
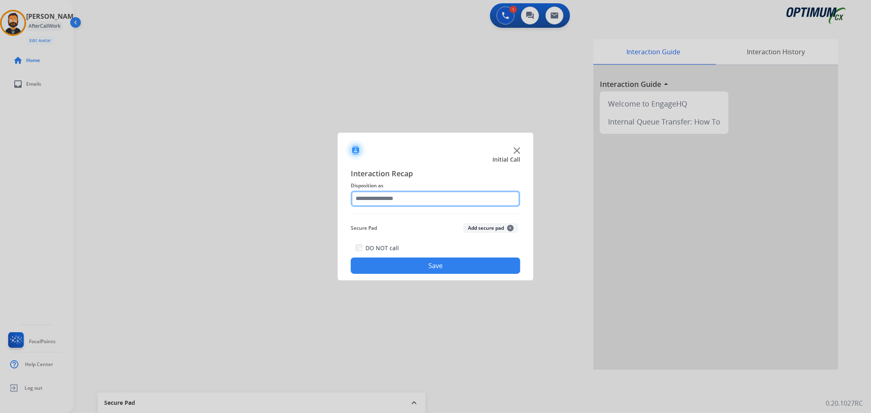
click at [410, 201] on input "text" at bounding box center [435, 199] width 169 height 16
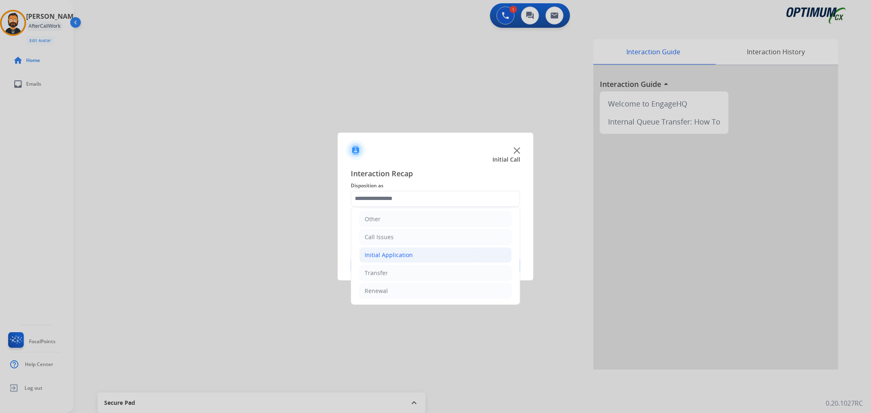
click at [401, 249] on li "Initial Application" at bounding box center [435, 255] width 152 height 16
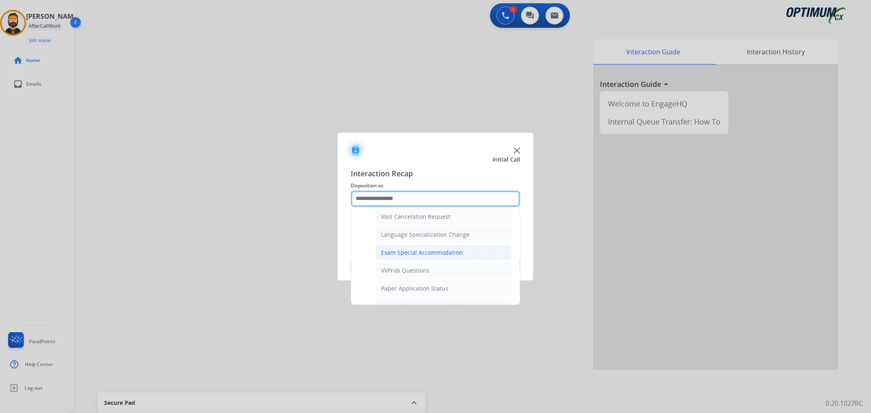
scroll to position [434, 0]
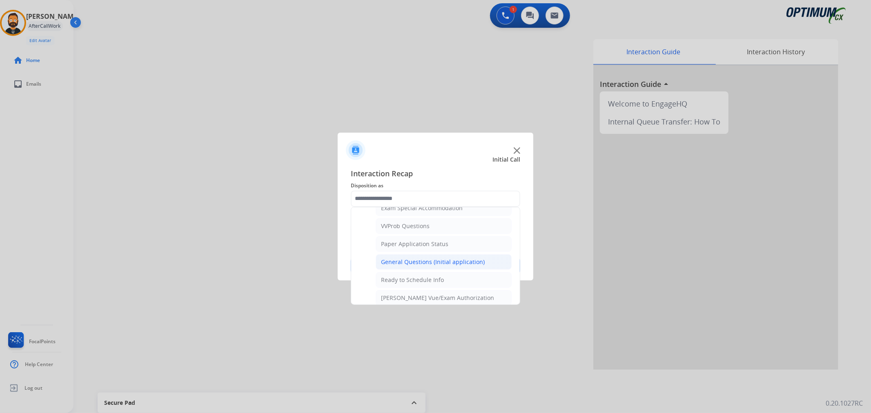
click at [423, 266] on div "General Questions (Initial application)" at bounding box center [433, 262] width 104 height 8
type input "**********"
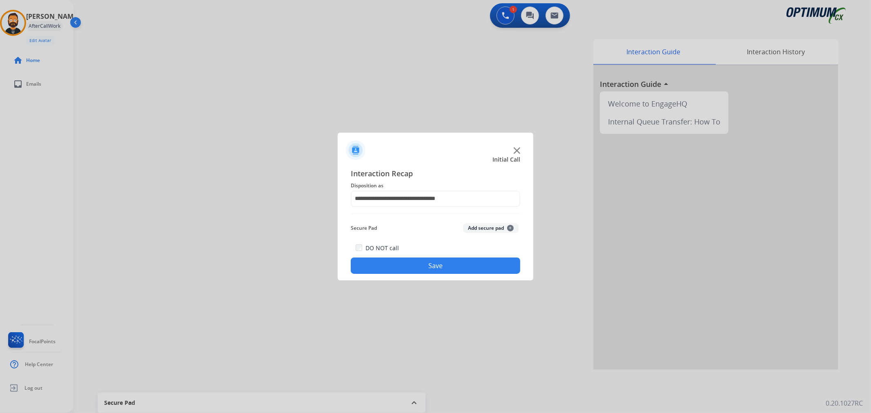
click at [422, 266] on button "Save" at bounding box center [435, 266] width 169 height 16
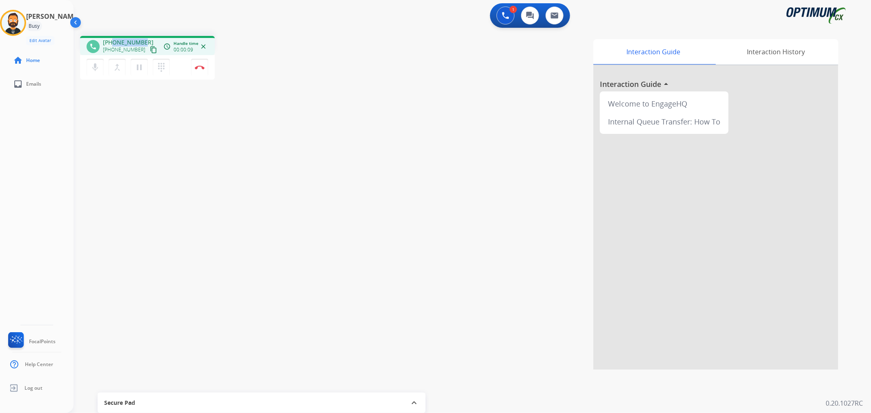
drag, startPoint x: 142, startPoint y: 39, endPoint x: 111, endPoint y: 41, distance: 30.7
click at [111, 41] on span "+16145844652" at bounding box center [128, 42] width 51 height 8
click at [148, 32] on div "phone +16145844652 +16145844652 content_copy access_time Call metrics Queue 00:…" at bounding box center [462, 199] width 778 height 341
drag, startPoint x: 143, startPoint y: 40, endPoint x: 108, endPoint y: 38, distance: 35.2
click at [108, 38] on div "phone +16145844652 +16145844652 content_copy access_time Call metrics Queue 00:…" at bounding box center [147, 45] width 135 height 19
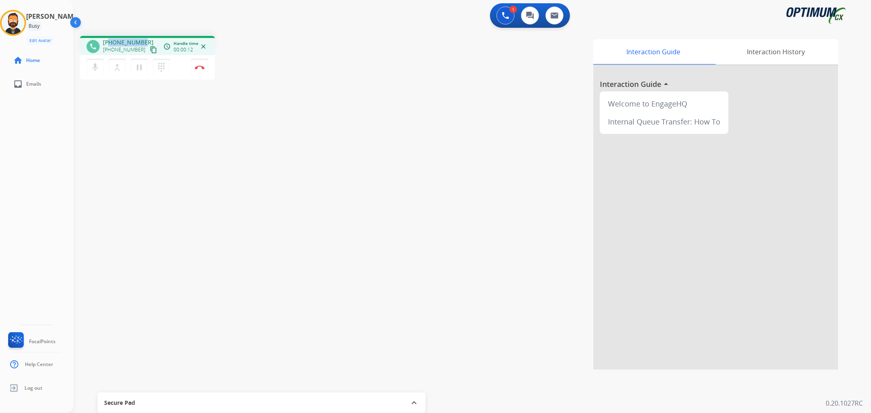
copy span "6145844652"
click at [201, 67] on img at bounding box center [200, 67] width 10 height 4
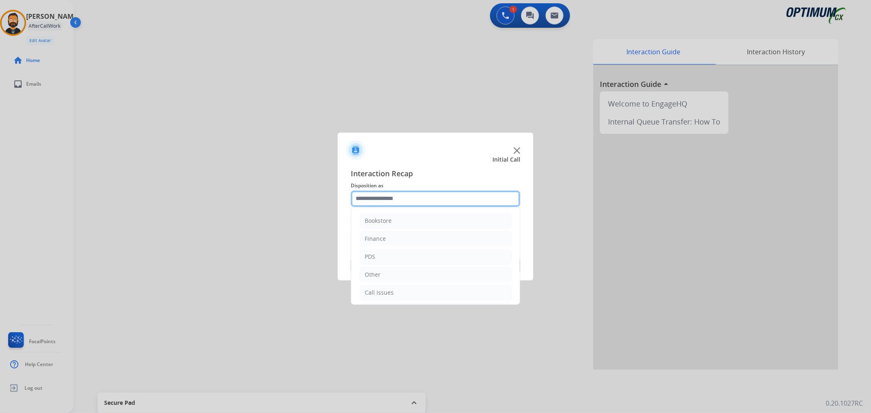
click at [377, 202] on input "text" at bounding box center [435, 199] width 169 height 16
click at [403, 254] on div "Initial Application" at bounding box center [389, 255] width 48 height 8
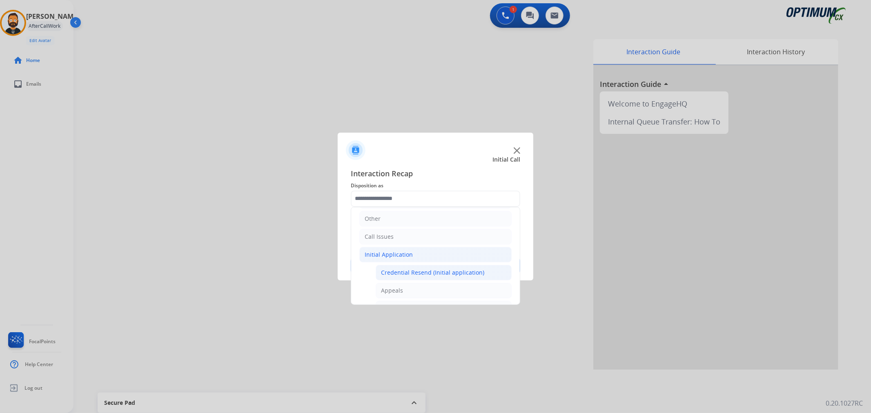
click at [404, 269] on div "Credential Resend (Initial application)" at bounding box center [432, 273] width 103 height 8
type input "**********"
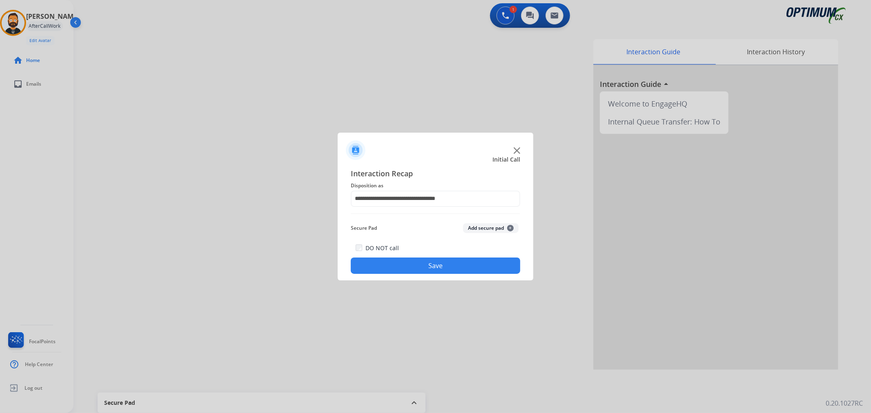
click at [403, 269] on button "Save" at bounding box center [435, 266] width 169 height 16
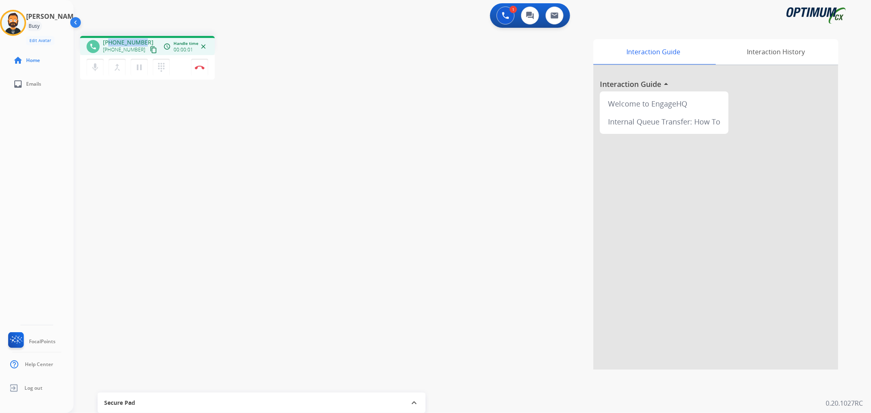
drag, startPoint x: 143, startPoint y: 39, endPoint x: 108, endPoint y: 37, distance: 35.2
click at [108, 37] on div "phone +15177409019 +15177409019 content_copy access_time Call metrics Queue 00:…" at bounding box center [147, 45] width 135 height 19
click at [197, 66] on img at bounding box center [200, 67] width 10 height 4
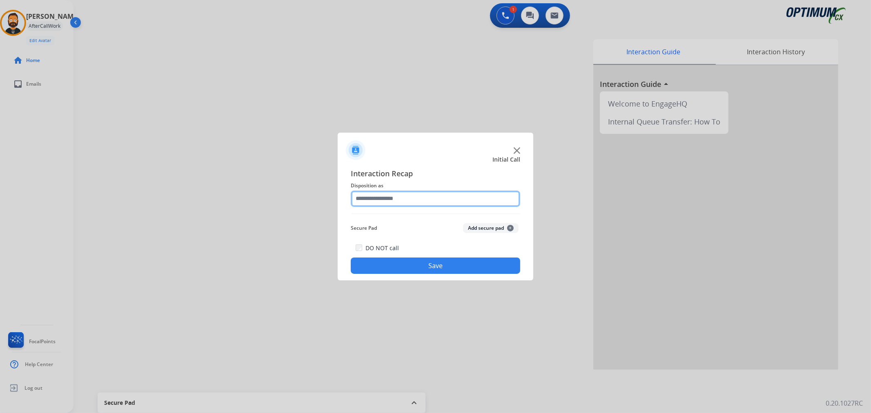
click at [414, 205] on input "text" at bounding box center [435, 199] width 169 height 16
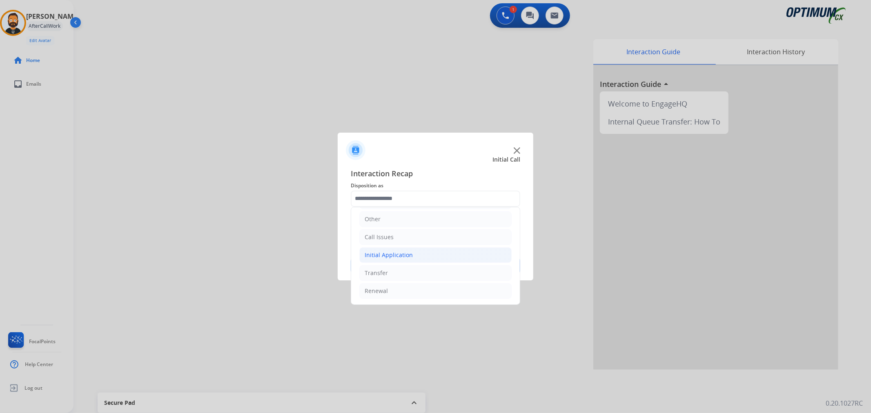
click at [400, 258] on div "Initial Application" at bounding box center [389, 255] width 48 height 8
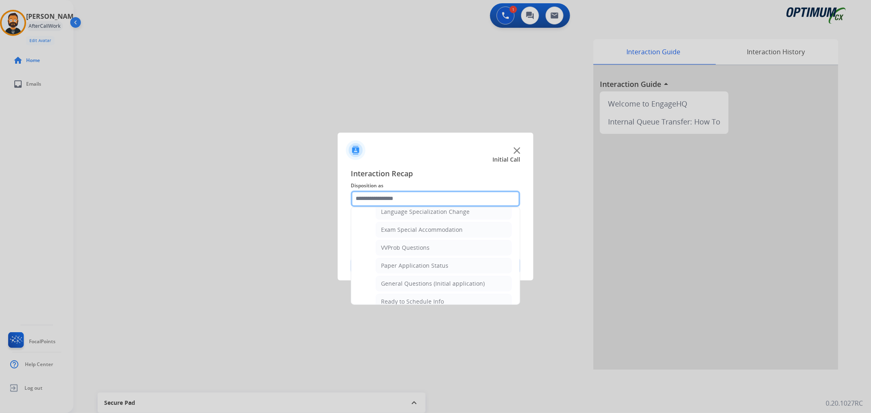
scroll to position [434, 0]
click at [420, 265] on div "General Questions (Initial application)" at bounding box center [433, 262] width 104 height 8
type input "**********"
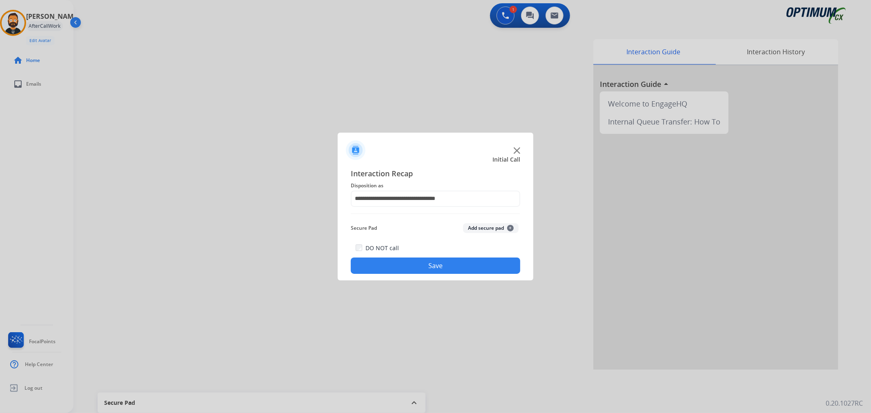
click at [420, 265] on button "Save" at bounding box center [435, 266] width 169 height 16
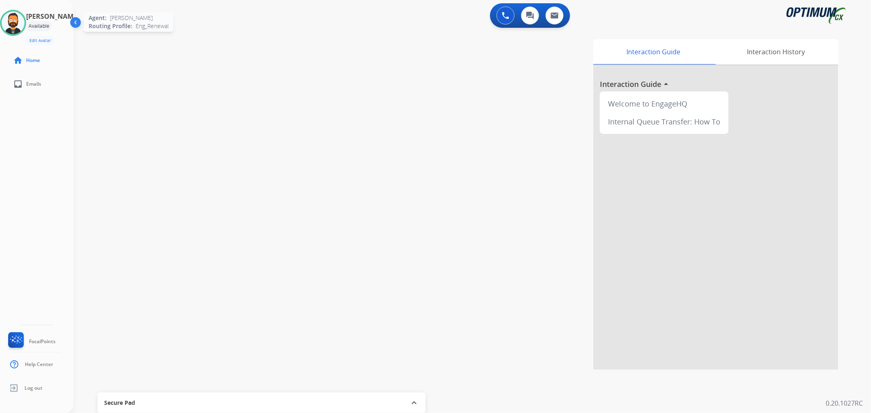
click at [21, 11] on img at bounding box center [13, 22] width 23 height 23
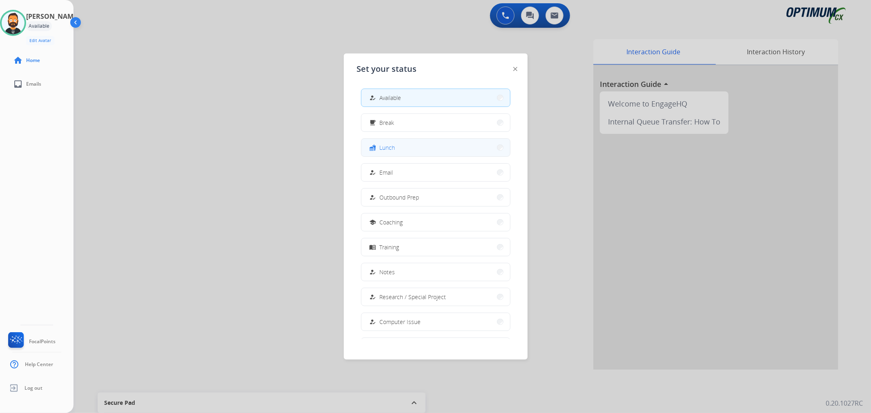
click at [375, 151] on div "fastfood" at bounding box center [374, 148] width 12 height 10
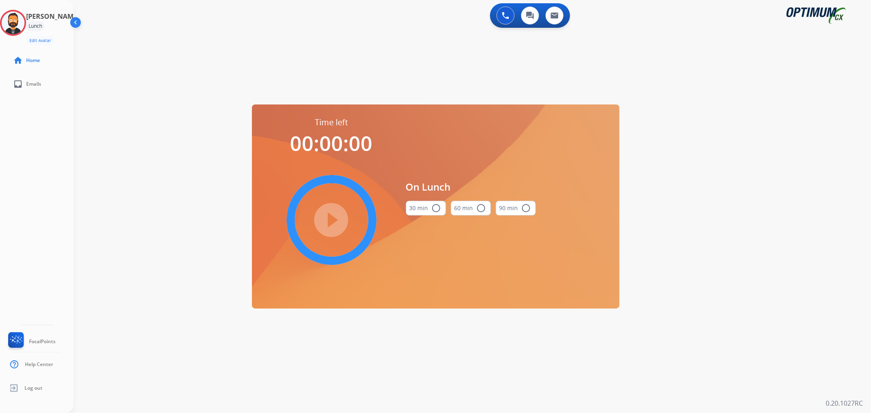
click at [410, 206] on button "30 min radio_button_unchecked" at bounding box center [426, 208] width 40 height 15
click at [327, 223] on mat-icon "play_circle_filled" at bounding box center [332, 220] width 10 height 10
click at [20, 25] on icon at bounding box center [13, 23] width 27 height 27
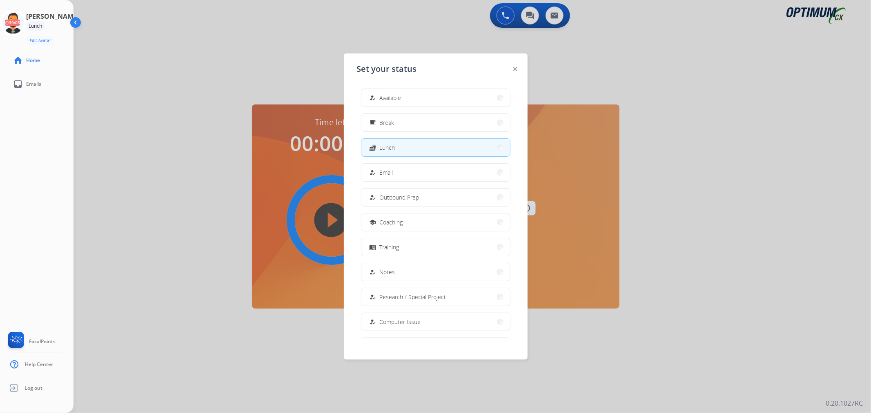
click at [401, 99] on button "how_to_reg Available" at bounding box center [435, 98] width 149 height 18
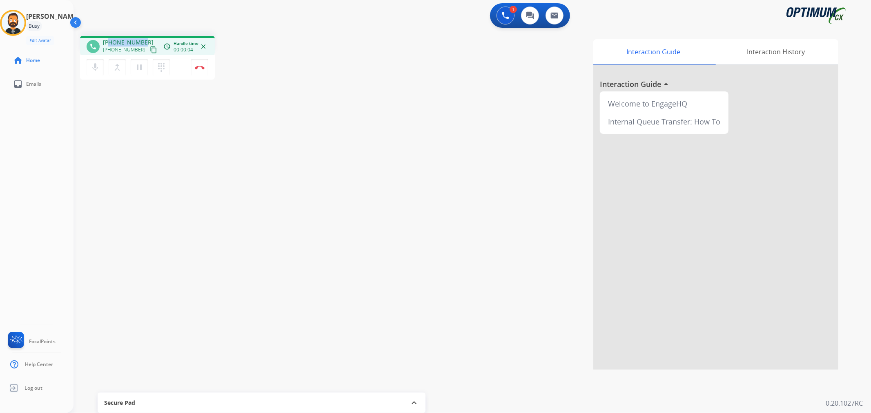
drag, startPoint x: 141, startPoint y: 38, endPoint x: 110, endPoint y: 43, distance: 31.4
click at [110, 43] on span "+13214995799" at bounding box center [128, 42] width 51 height 8
click at [202, 66] on img at bounding box center [200, 67] width 10 height 4
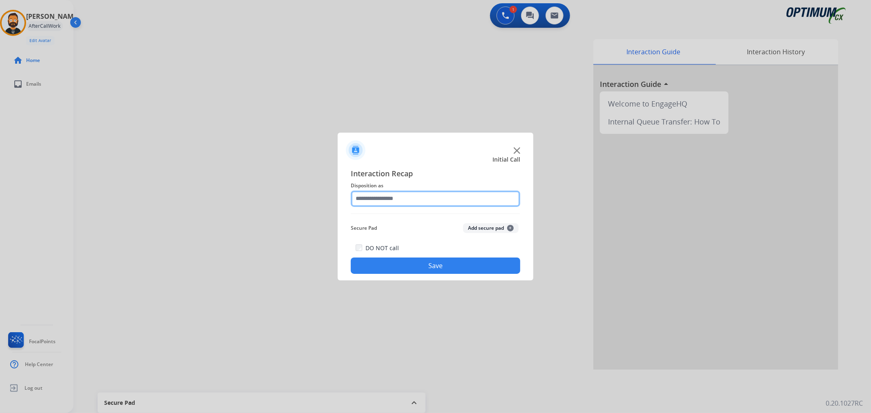
click at [371, 193] on input "text" at bounding box center [435, 199] width 169 height 16
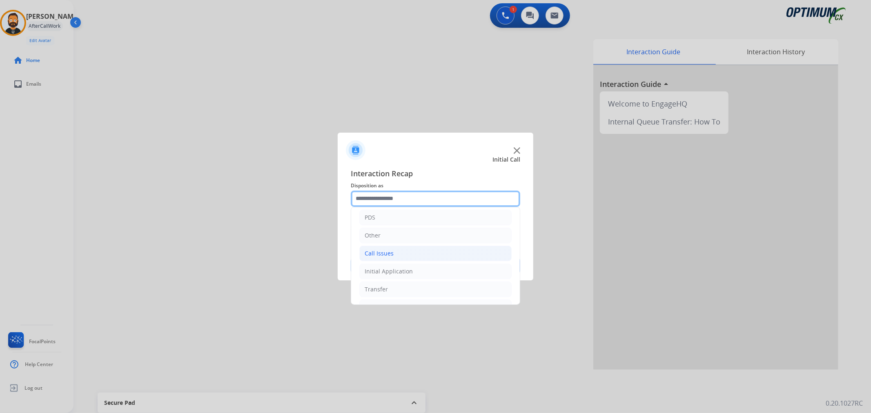
scroll to position [56, 0]
click at [385, 293] on div "Renewal" at bounding box center [376, 291] width 23 height 8
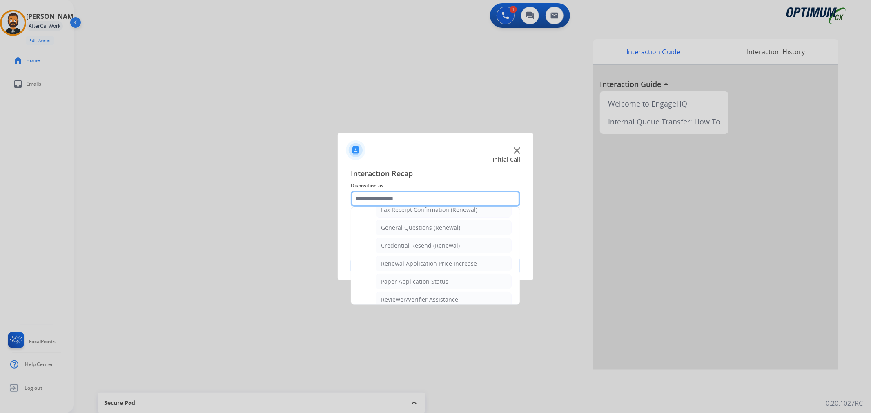
scroll to position [241, 0]
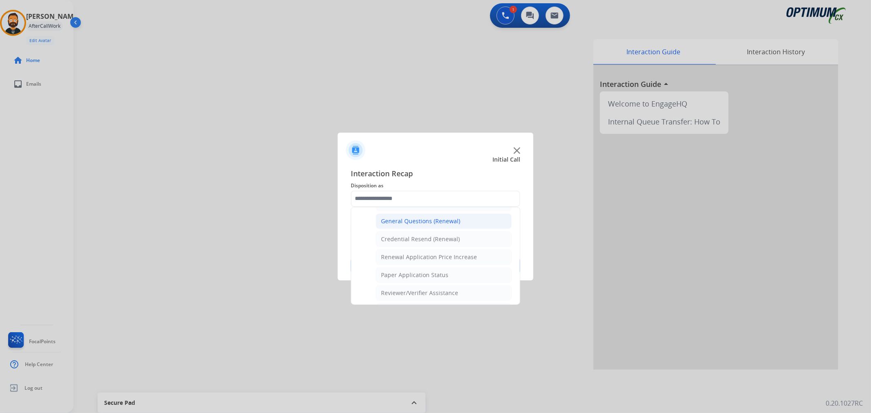
click at [423, 224] on div "General Questions (Renewal)" at bounding box center [420, 221] width 79 height 8
type input "**********"
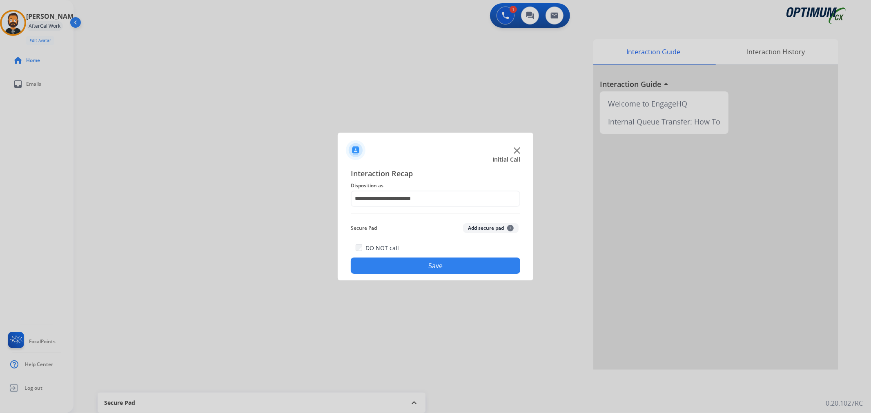
click at [414, 270] on button "Save" at bounding box center [435, 266] width 169 height 16
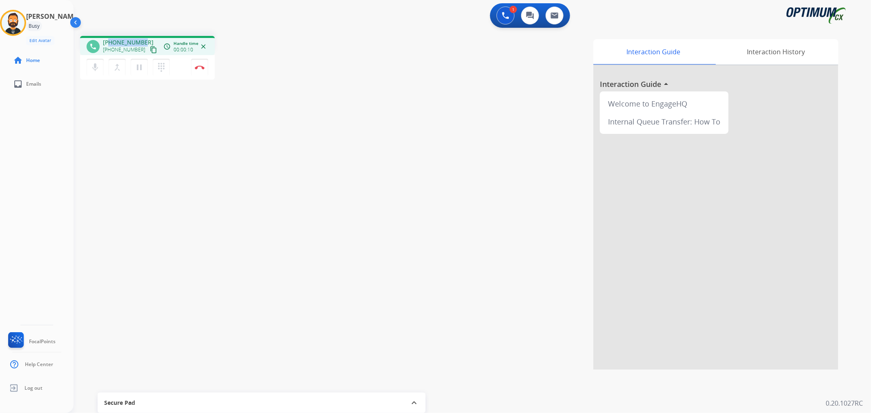
drag, startPoint x: 143, startPoint y: 41, endPoint x: 109, endPoint y: 37, distance: 34.1
click at [109, 37] on div "phone +19789432313 +19789432313 content_copy access_time Call metrics Queue 00:…" at bounding box center [147, 45] width 135 height 19
click at [199, 66] on img at bounding box center [200, 67] width 10 height 4
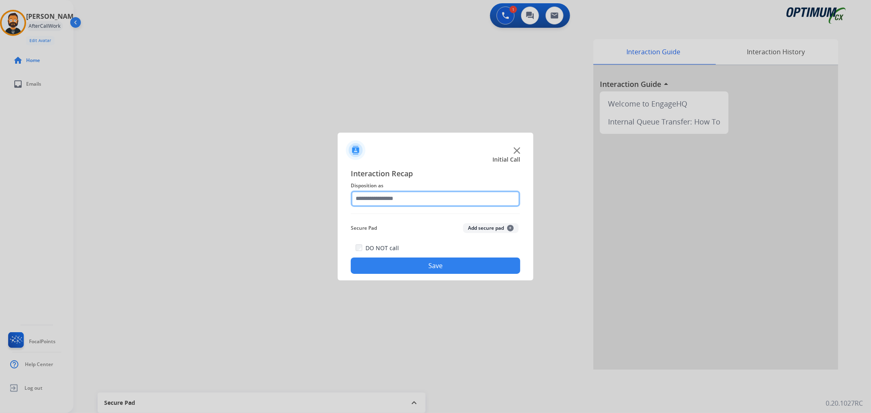
click at [385, 197] on input "text" at bounding box center [435, 199] width 169 height 16
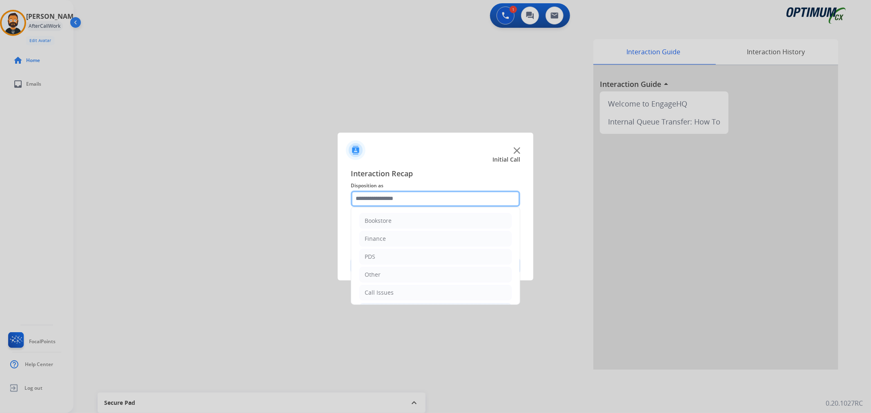
scroll to position [56, 0]
click at [393, 221] on li "Other" at bounding box center [435, 219] width 152 height 16
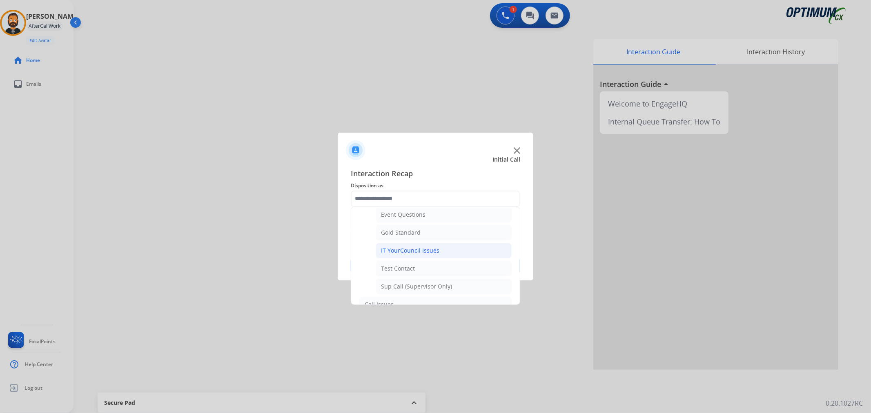
click at [431, 248] on div "IT YourCouncil Issues" at bounding box center [410, 251] width 58 height 8
type input "**********"
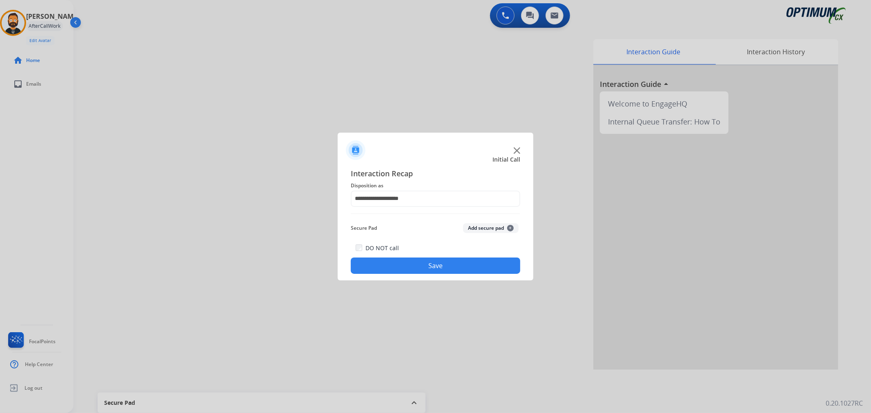
click at [431, 254] on div "DO NOT call Save" at bounding box center [435, 258] width 169 height 31
click at [429, 261] on button "Save" at bounding box center [435, 266] width 169 height 16
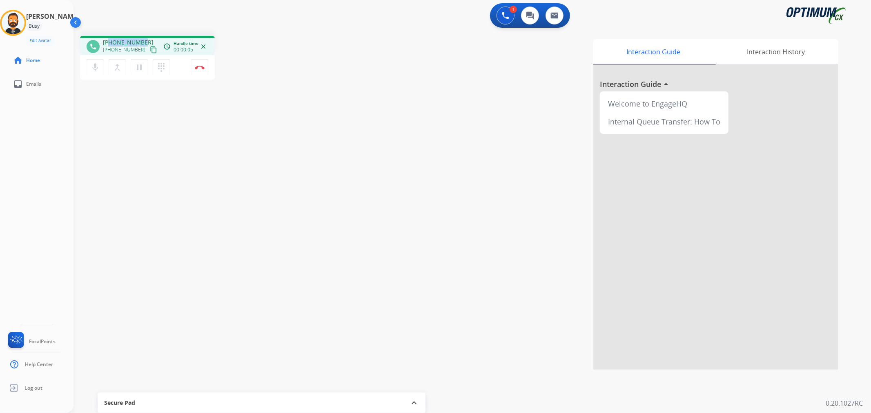
drag, startPoint x: 142, startPoint y: 41, endPoint x: 109, endPoint y: 40, distance: 33.1
click at [109, 40] on span "+19567634096" at bounding box center [128, 42] width 51 height 8
click at [205, 67] on button "Disconnect" at bounding box center [199, 67] width 17 height 17
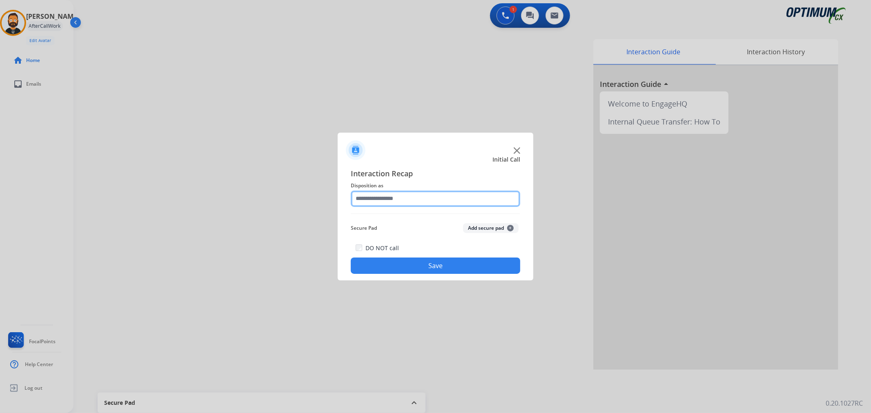
click at [407, 194] on input "text" at bounding box center [435, 199] width 169 height 16
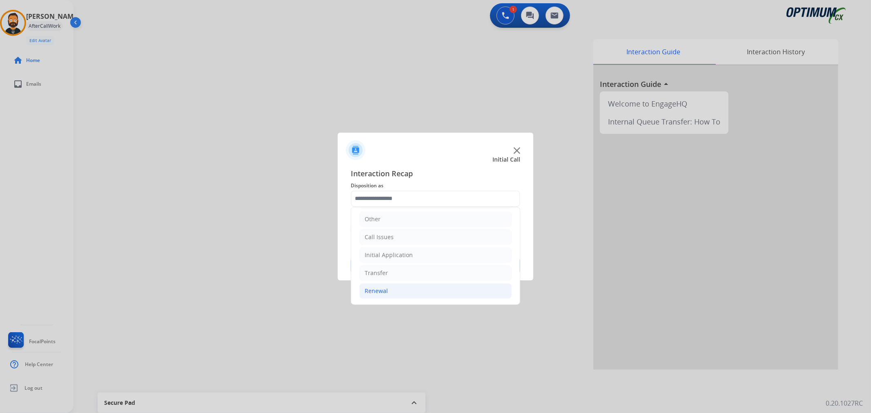
click at [386, 287] on div "Renewal" at bounding box center [376, 291] width 23 height 8
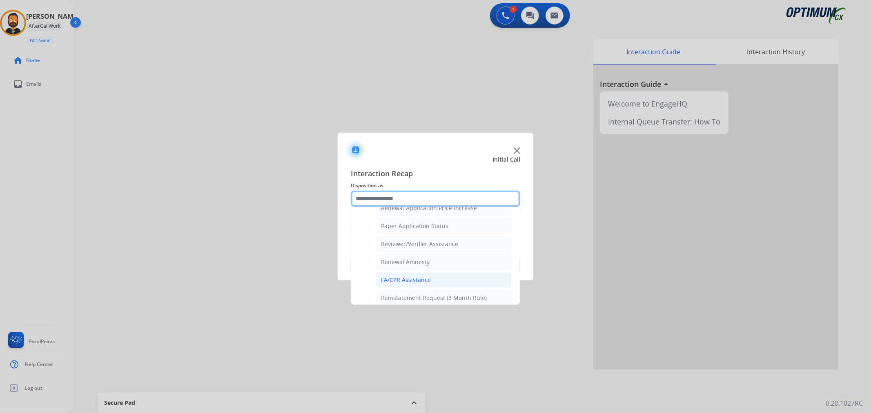
scroll to position [317, 0]
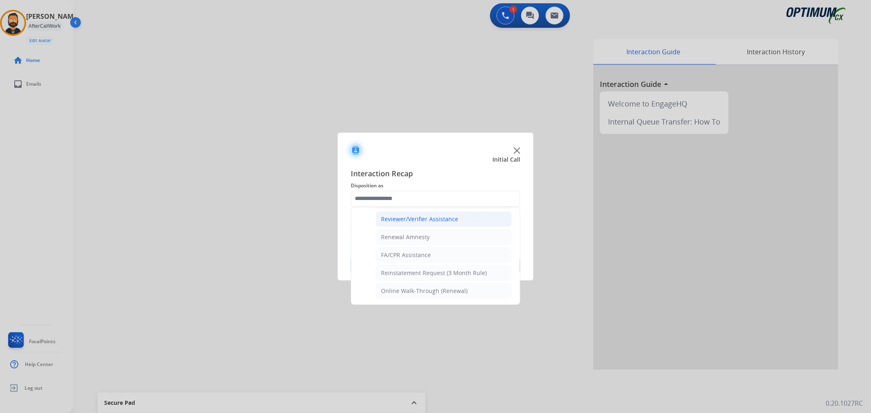
click at [415, 225] on li "Reviewer/Verifier Assistance" at bounding box center [444, 219] width 136 height 16
type input "**********"
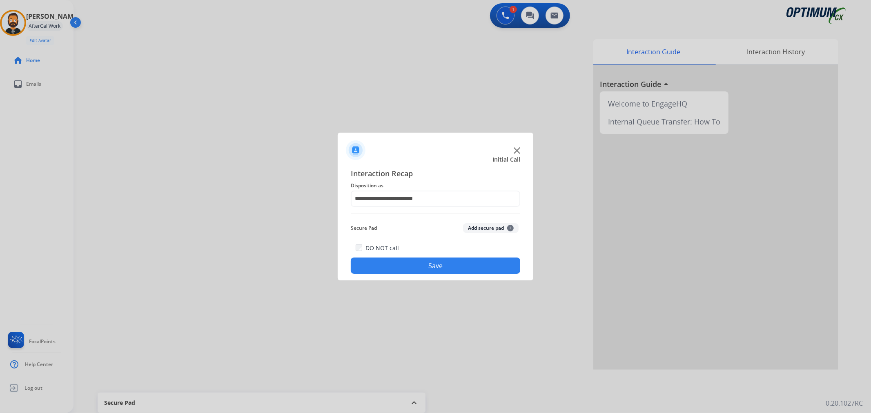
click at [414, 264] on button "Save" at bounding box center [435, 266] width 169 height 16
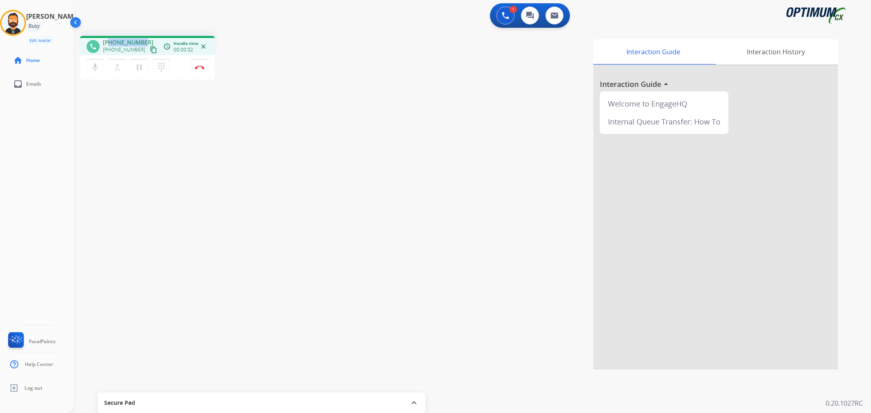
drag, startPoint x: 144, startPoint y: 41, endPoint x: 110, endPoint y: 39, distance: 33.9
click at [110, 39] on div "+12405152886 +12405152886 content_copy" at bounding box center [131, 46] width 56 height 16
click at [204, 71] on button "Disconnect" at bounding box center [199, 67] width 17 height 17
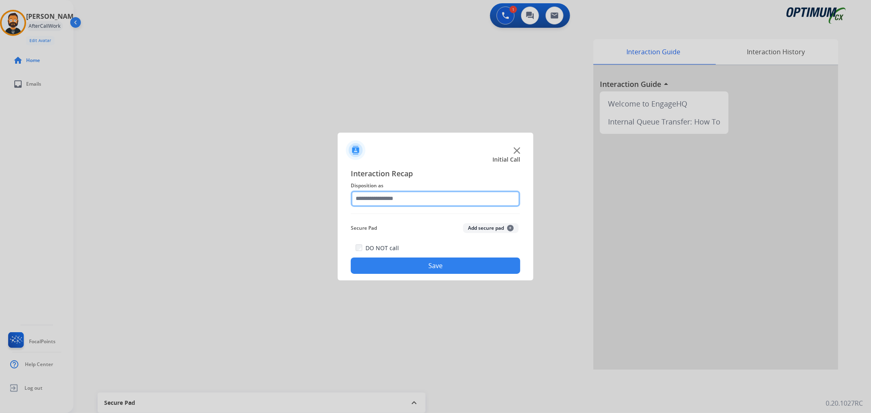
click at [406, 198] on input "text" at bounding box center [435, 199] width 169 height 16
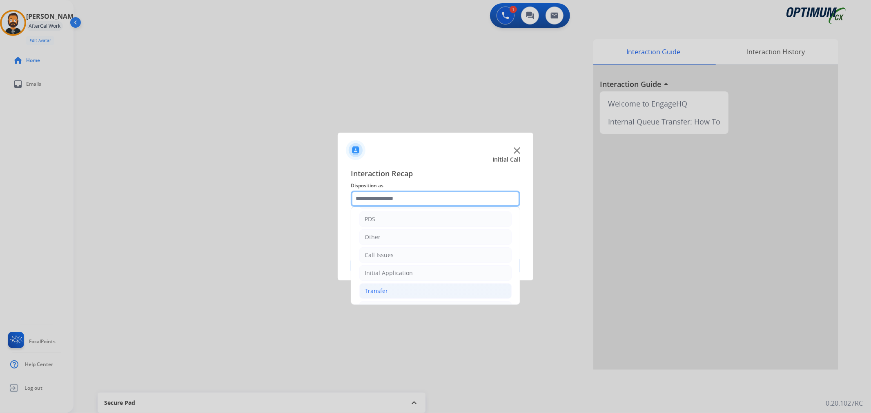
scroll to position [56, 0]
click at [393, 291] on li "Renewal" at bounding box center [435, 291] width 152 height 16
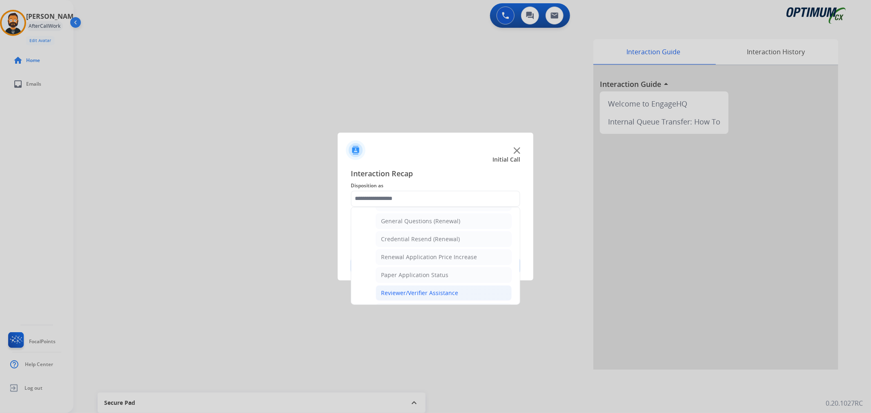
click at [413, 294] on div "Reviewer/Verifier Assistance" at bounding box center [419, 293] width 77 height 8
type input "**********"
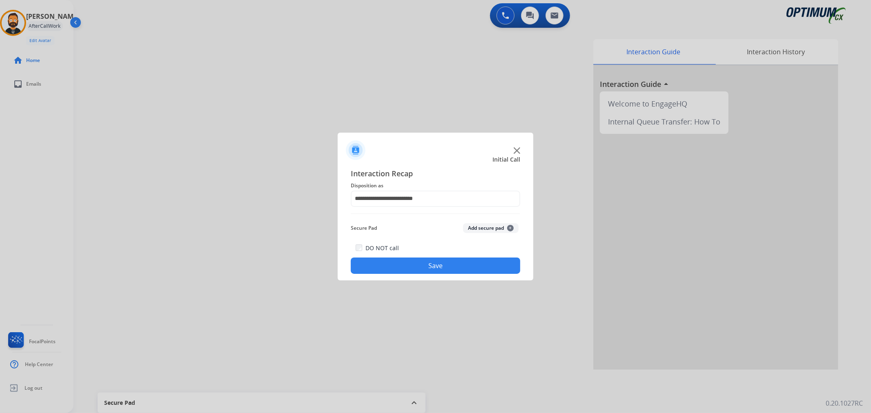
click at [421, 267] on button "Save" at bounding box center [435, 266] width 169 height 16
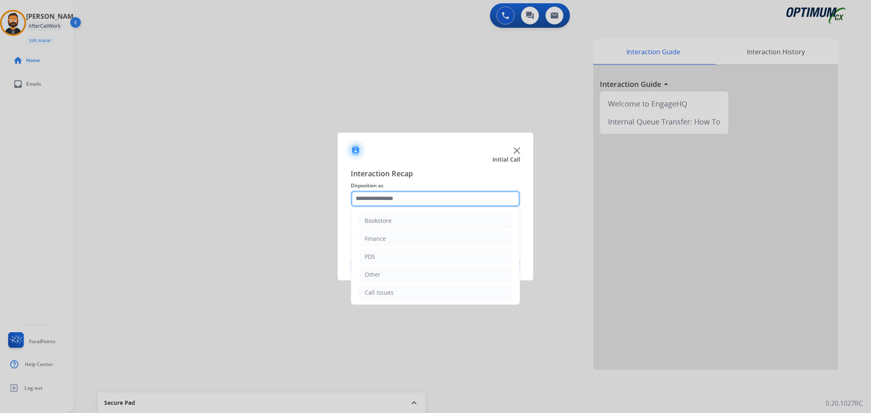
click at [421, 203] on input "text" at bounding box center [435, 199] width 169 height 16
click at [397, 230] on li "Call Issues" at bounding box center [435, 237] width 152 height 16
click at [425, 211] on li "Dropped Call" at bounding box center [444, 215] width 136 height 16
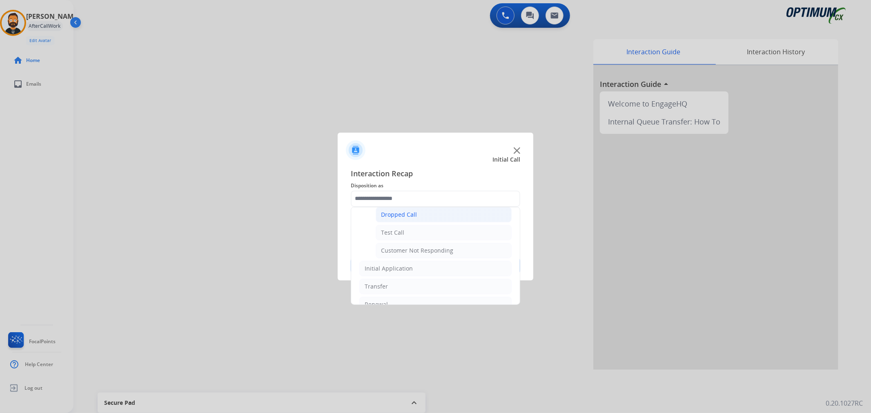
type input "**********"
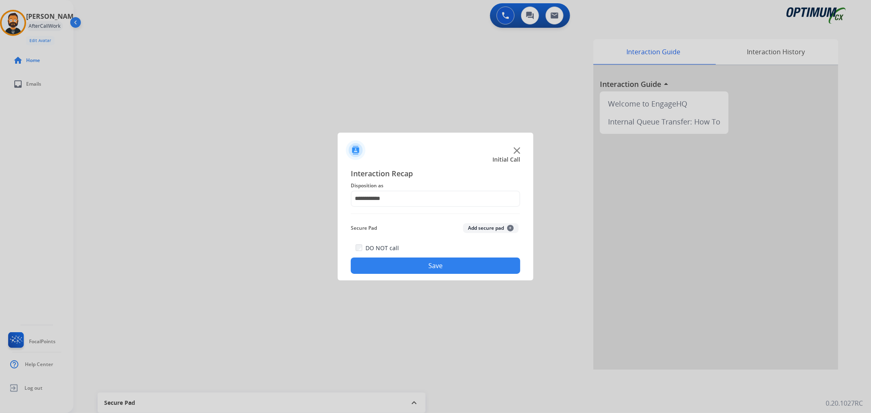
click at [415, 265] on button "Save" at bounding box center [435, 266] width 169 height 16
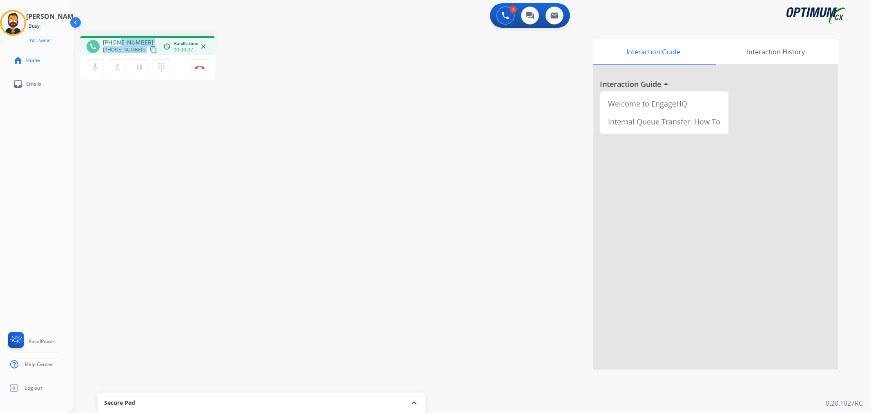
drag, startPoint x: 145, startPoint y: 41, endPoint x: 118, endPoint y: 38, distance: 28.0
click at [118, 38] on div "phone +12672746064 +12672746064 content_copy access_time Call metrics Queue 00:…" at bounding box center [147, 45] width 135 height 19
click at [124, 9] on div "1 Voice Interactions 0 Chat Interactions 0 Email Interactions" at bounding box center [467, 16] width 768 height 26
drag, startPoint x: 141, startPoint y: 39, endPoint x: 109, endPoint y: 41, distance: 32.3
click at [109, 41] on span "+12672746064" at bounding box center [128, 42] width 51 height 8
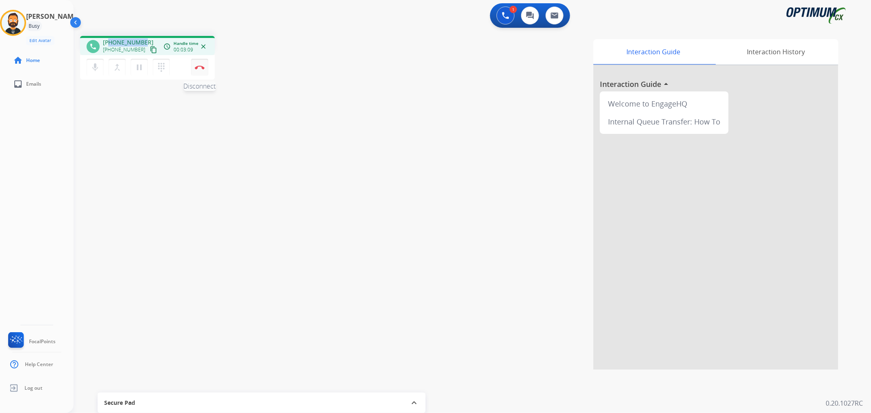
click at [198, 64] on button "Disconnect" at bounding box center [199, 67] width 17 height 17
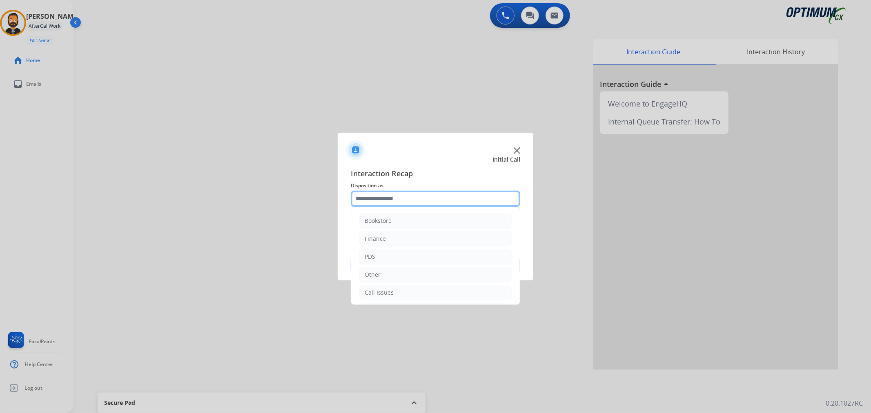
click at [392, 201] on input "text" at bounding box center [435, 199] width 169 height 16
click at [394, 295] on li "Renewal" at bounding box center [435, 291] width 152 height 16
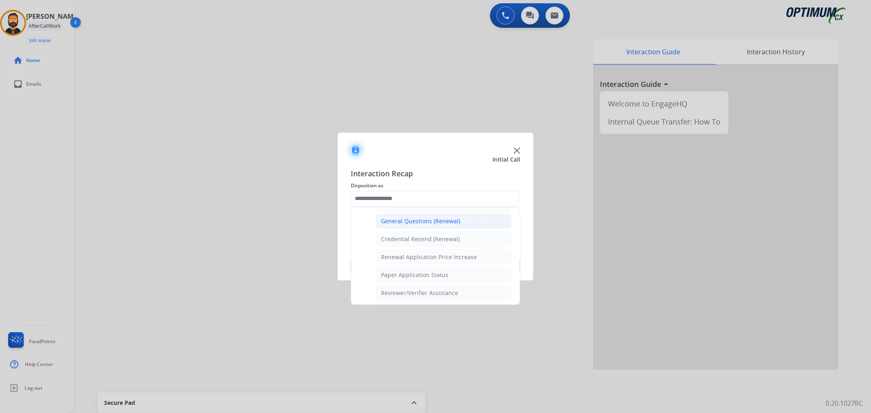
click at [411, 216] on li "General Questions (Renewal)" at bounding box center [444, 222] width 136 height 16
type input "**********"
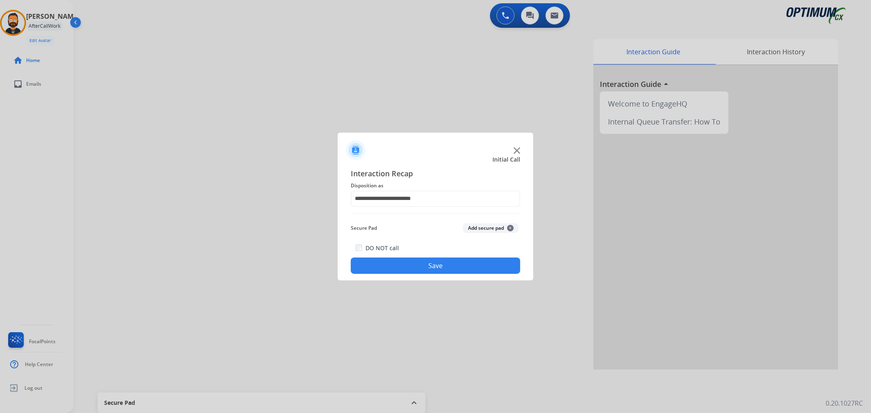
click at [413, 259] on button "Save" at bounding box center [435, 266] width 169 height 16
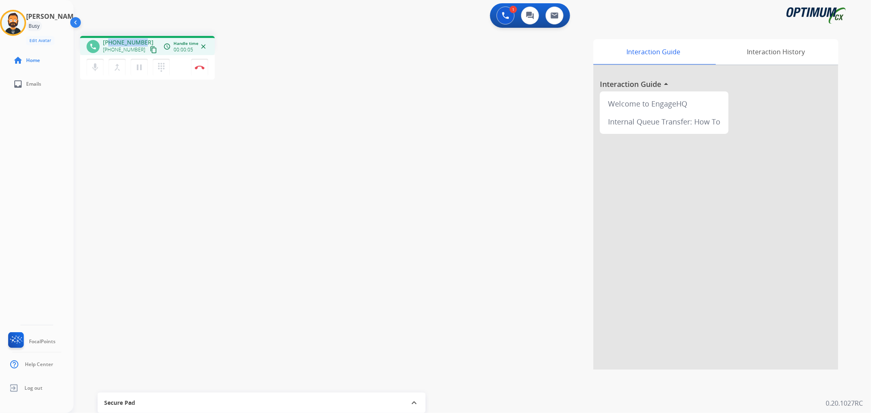
drag, startPoint x: 144, startPoint y: 41, endPoint x: 109, endPoint y: 41, distance: 35.1
click at [109, 41] on div "+17879518108 +17879518108 content_copy" at bounding box center [131, 46] width 56 height 16
click at [198, 64] on button "Disconnect" at bounding box center [199, 67] width 17 height 17
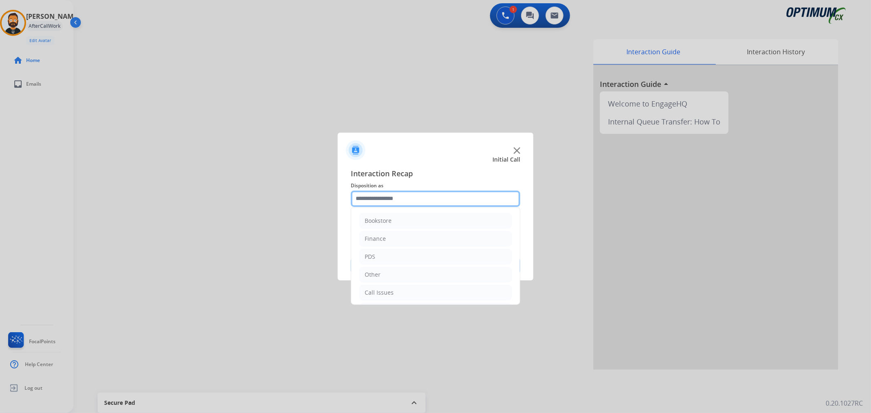
click at [387, 199] on input "text" at bounding box center [435, 199] width 169 height 16
click at [391, 289] on li "Renewal" at bounding box center [435, 291] width 152 height 16
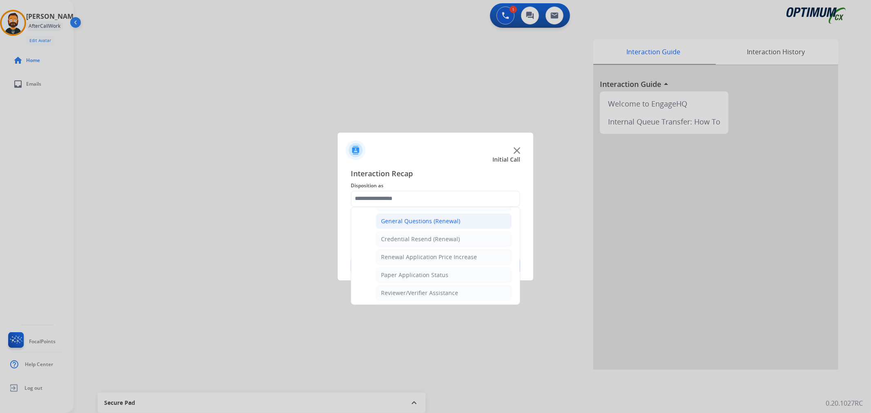
click at [428, 225] on div "General Questions (Renewal)" at bounding box center [420, 221] width 79 height 8
type input "**********"
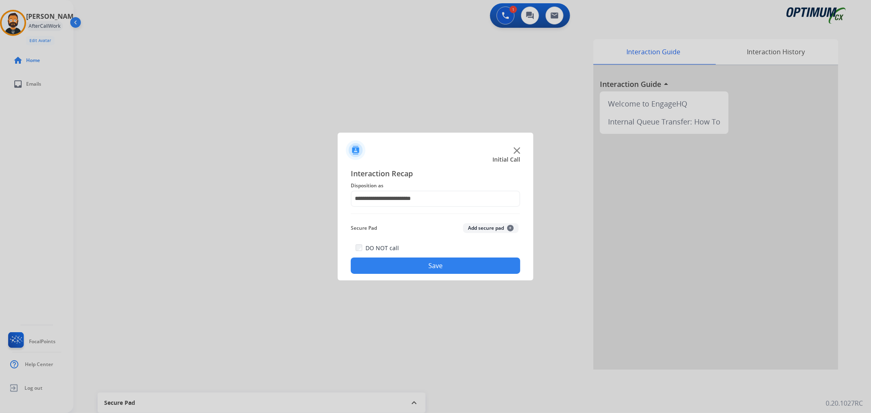
click at [427, 262] on button "Save" at bounding box center [435, 266] width 169 height 16
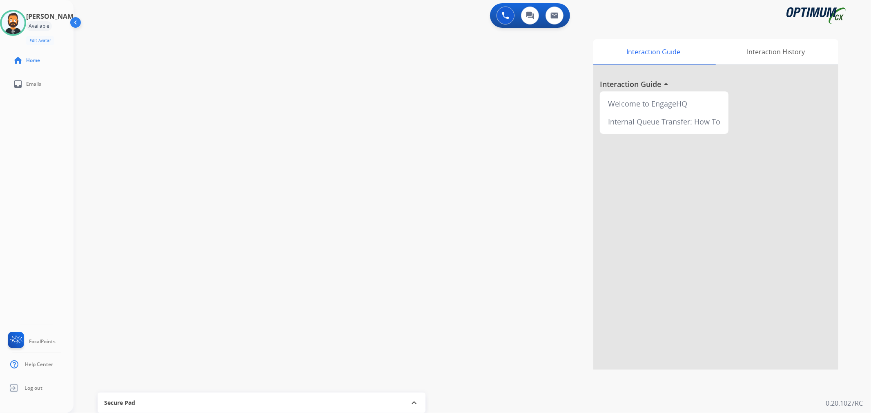
drag, startPoint x: 28, startPoint y: 23, endPoint x: 50, endPoint y: 23, distance: 22.1
click at [24, 23] on img at bounding box center [13, 22] width 23 height 23
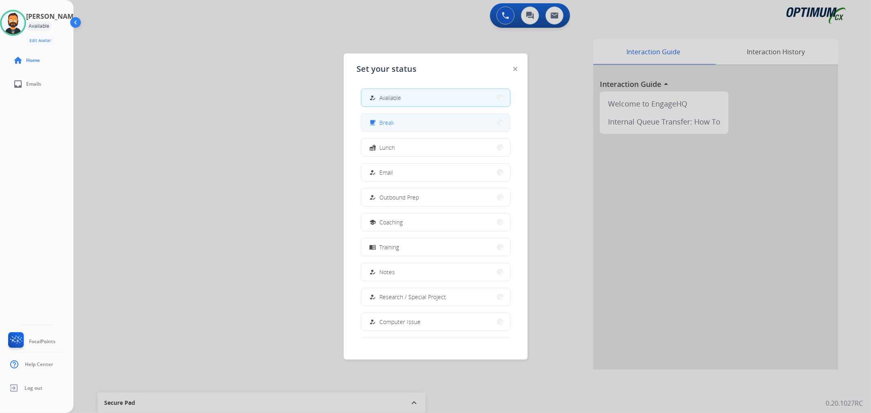
click at [387, 126] on span "Break" at bounding box center [387, 122] width 15 height 9
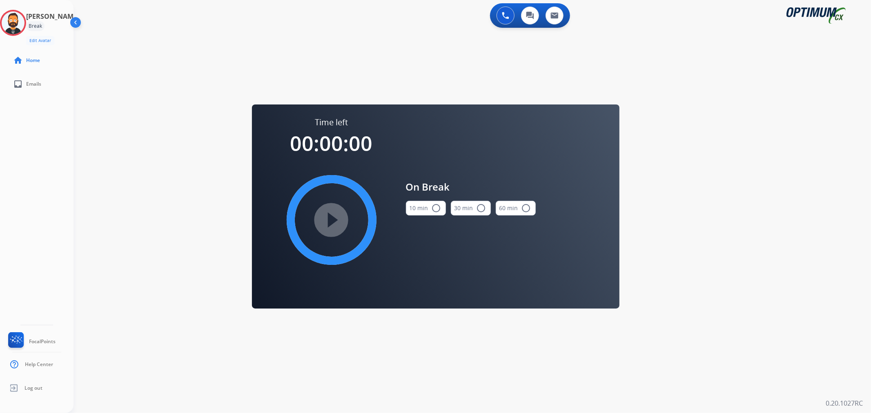
click at [438, 213] on mat-icon "radio_button_unchecked" at bounding box center [437, 208] width 10 height 10
click at [327, 224] on mat-icon "play_circle_filled" at bounding box center [332, 220] width 10 height 10
drag, startPoint x: 13, startPoint y: 18, endPoint x: 43, endPoint y: 33, distance: 33.8
click at [13, 18] on icon at bounding box center [13, 23] width 27 height 27
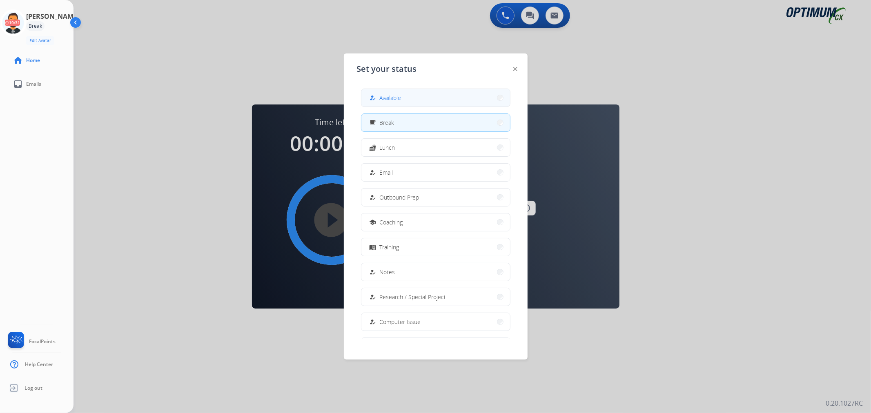
click at [365, 98] on button "how_to_reg Available" at bounding box center [435, 98] width 149 height 18
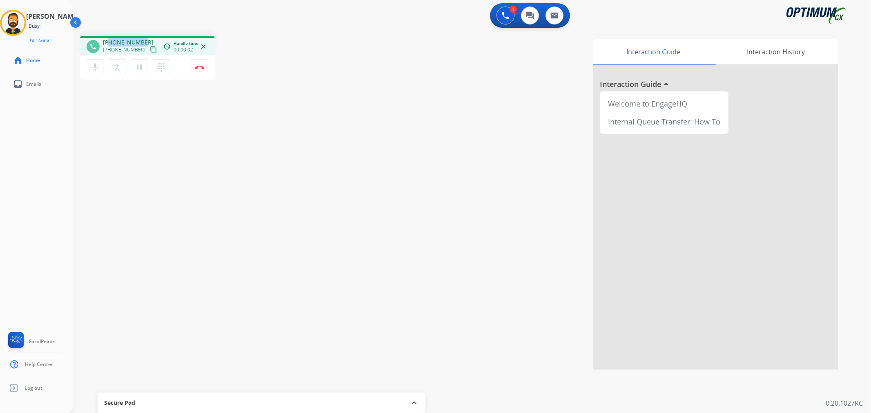
drag, startPoint x: 143, startPoint y: 38, endPoint x: 109, endPoint y: 40, distance: 34.4
click at [109, 40] on div "+12103254982 +12103254982 content_copy" at bounding box center [131, 46] width 56 height 16
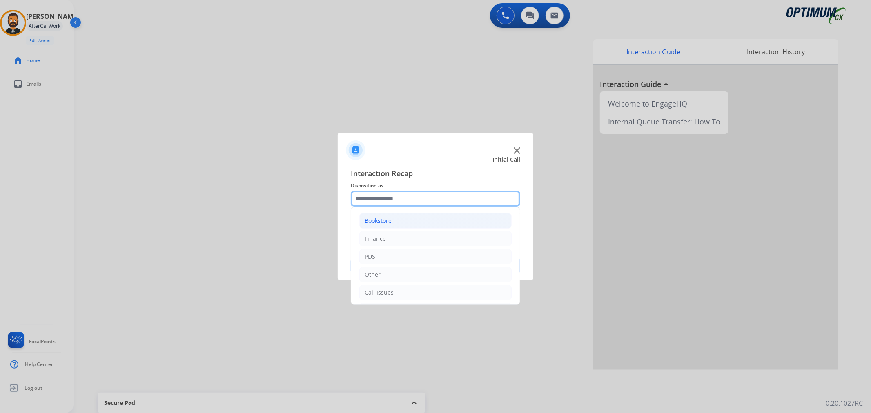
drag, startPoint x: 393, startPoint y: 194, endPoint x: 405, endPoint y: 223, distance: 31.3
click at [393, 194] on input "text" at bounding box center [435, 199] width 169 height 16
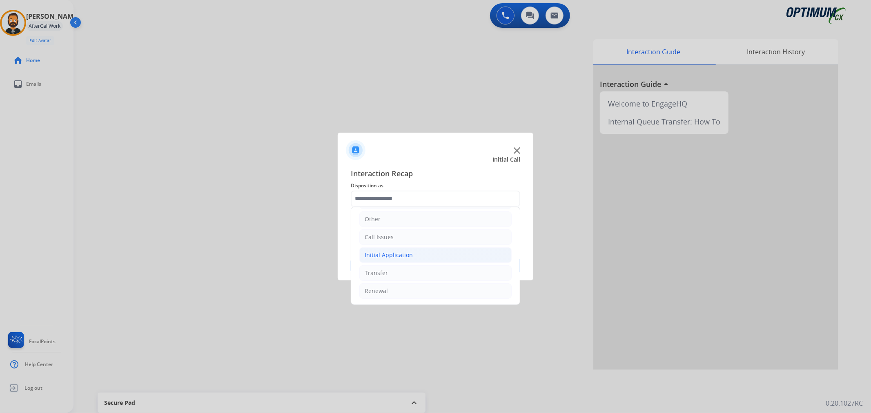
click at [398, 252] on div "Initial Application" at bounding box center [389, 255] width 48 height 8
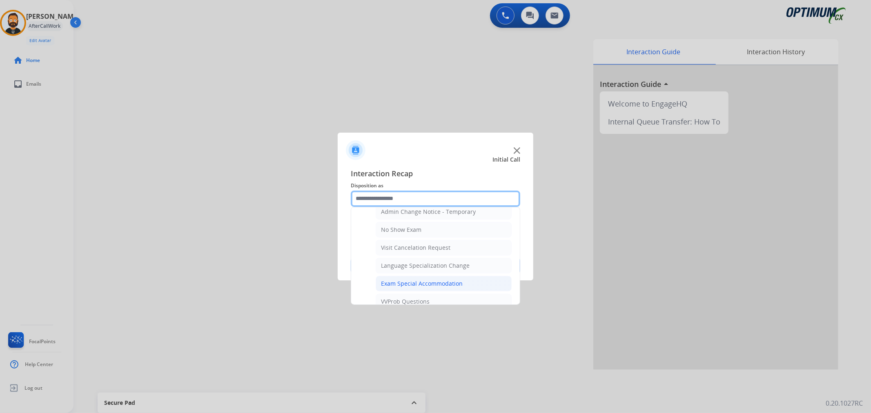
scroll to position [434, 0]
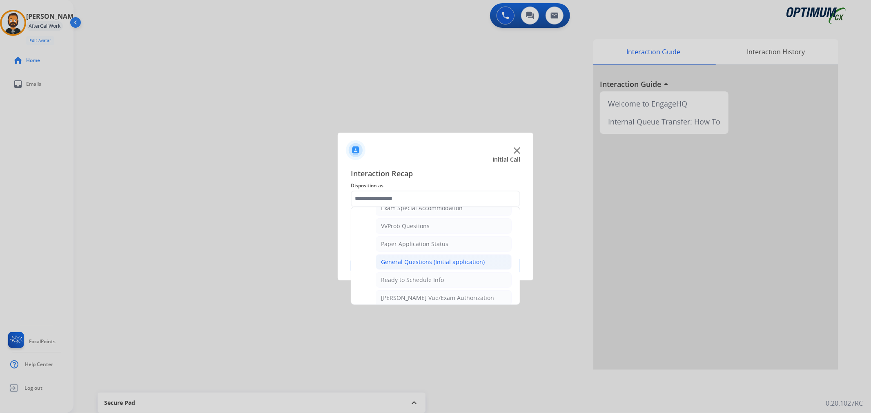
click at [423, 265] on div "General Questions (Initial application)" at bounding box center [433, 262] width 104 height 8
type input "**********"
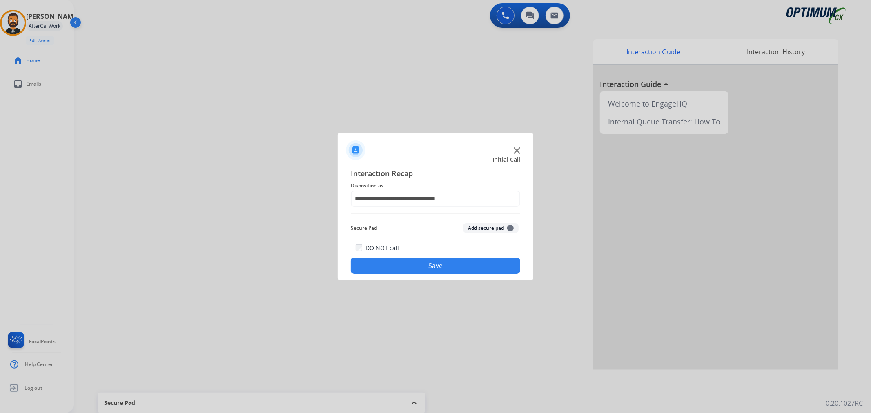
click at [423, 265] on button "Save" at bounding box center [435, 266] width 169 height 16
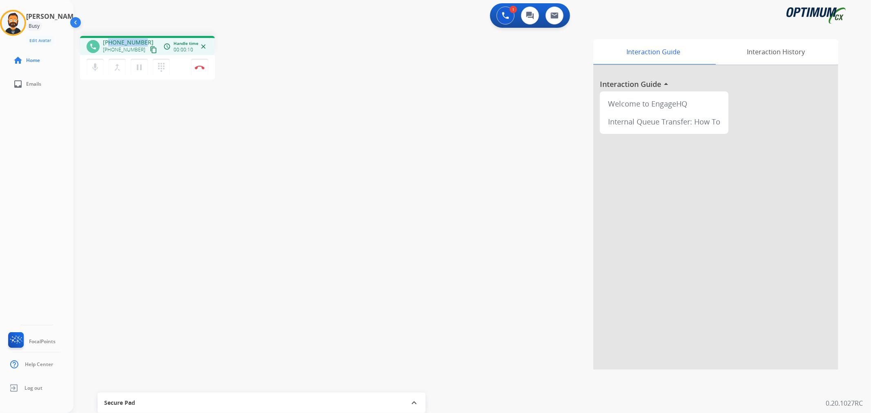
drag, startPoint x: 143, startPoint y: 40, endPoint x: 109, endPoint y: 39, distance: 34.3
click at [109, 39] on div "+15803069255 +15803069255 content_copy" at bounding box center [131, 46] width 56 height 16
click at [199, 68] on img at bounding box center [200, 67] width 10 height 4
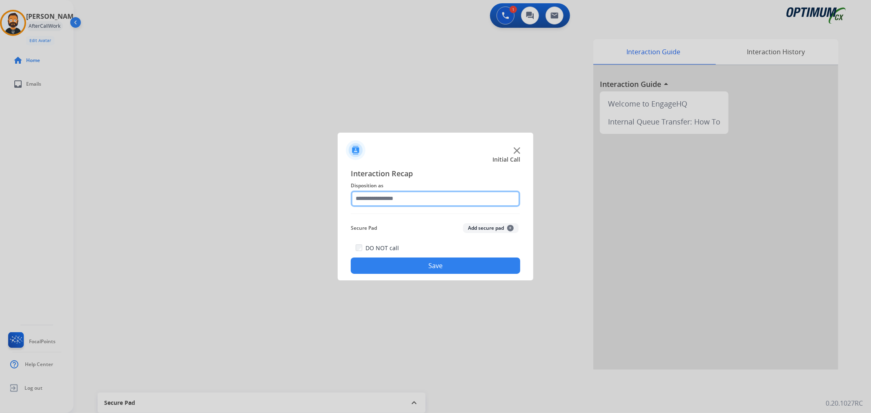
click at [364, 201] on input "text" at bounding box center [435, 199] width 169 height 16
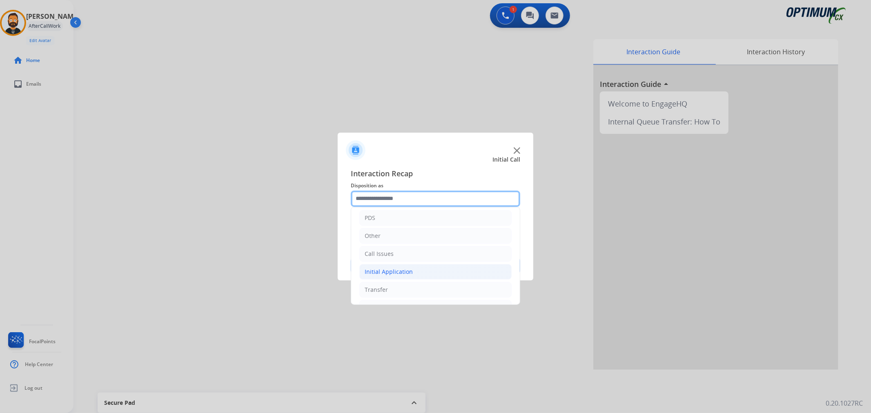
scroll to position [56, 0]
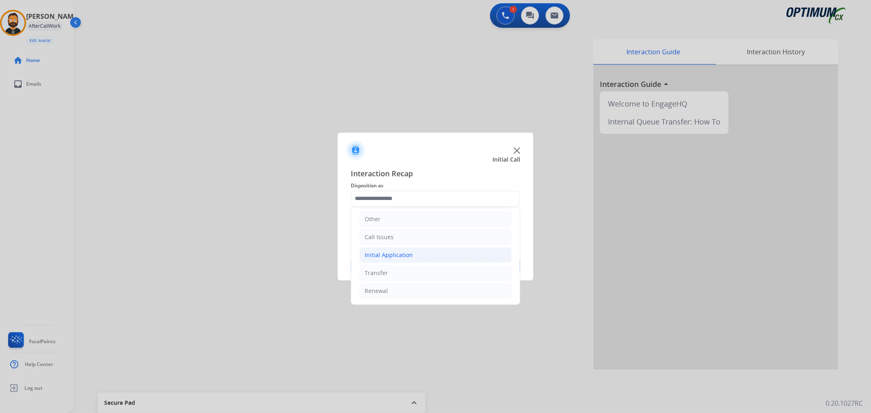
drag, startPoint x: 380, startPoint y: 255, endPoint x: 383, endPoint y: 251, distance: 4.9
click at [381, 254] on div "Initial Application" at bounding box center [389, 255] width 48 height 8
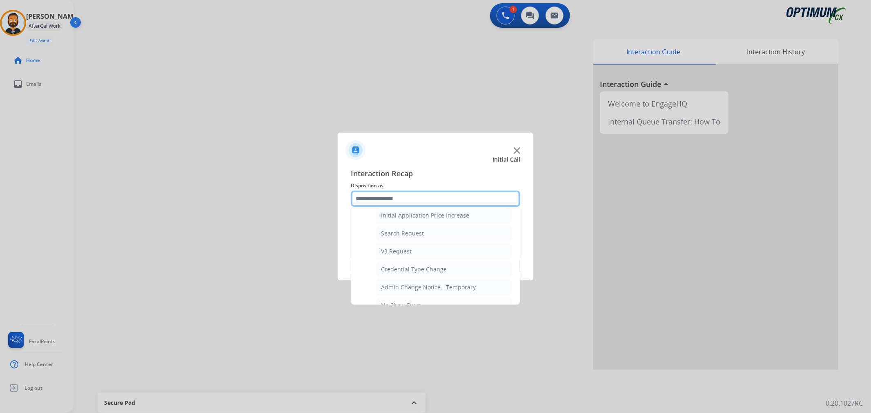
scroll to position [358, 0]
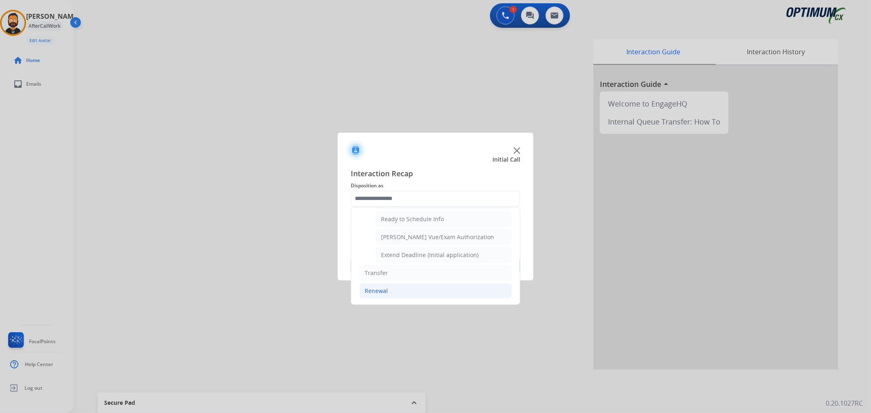
click at [385, 293] on div "Renewal" at bounding box center [376, 291] width 23 height 8
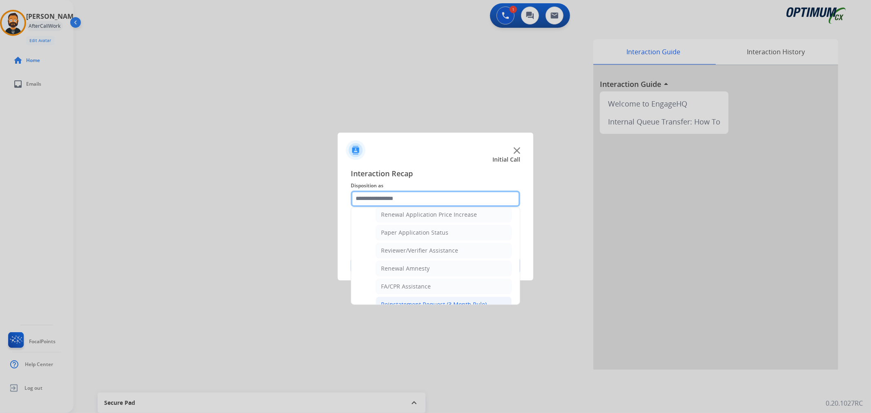
scroll to position [241, 0]
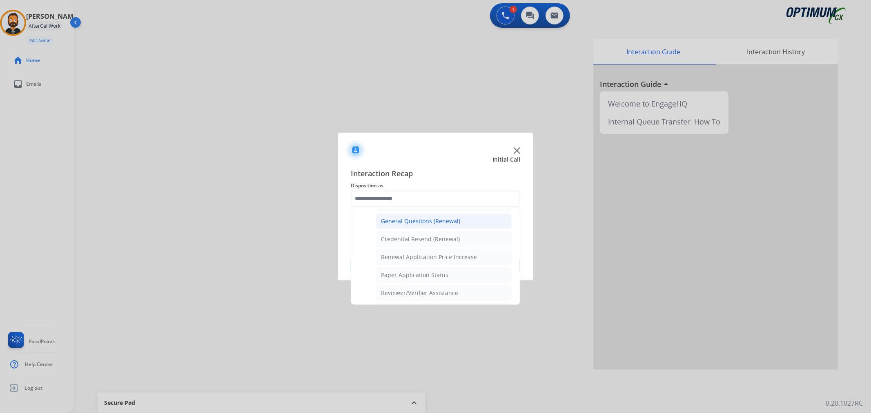
click at [411, 225] on div "General Questions (Renewal)" at bounding box center [420, 221] width 79 height 8
type input "**********"
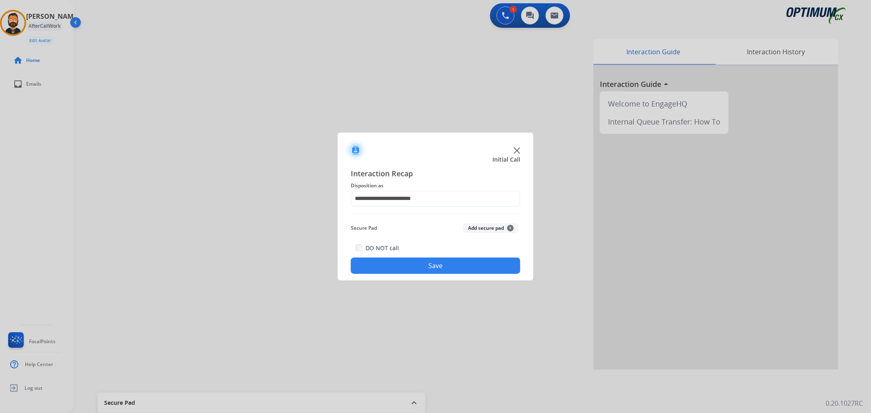
click at [398, 264] on button "Save" at bounding box center [435, 266] width 169 height 16
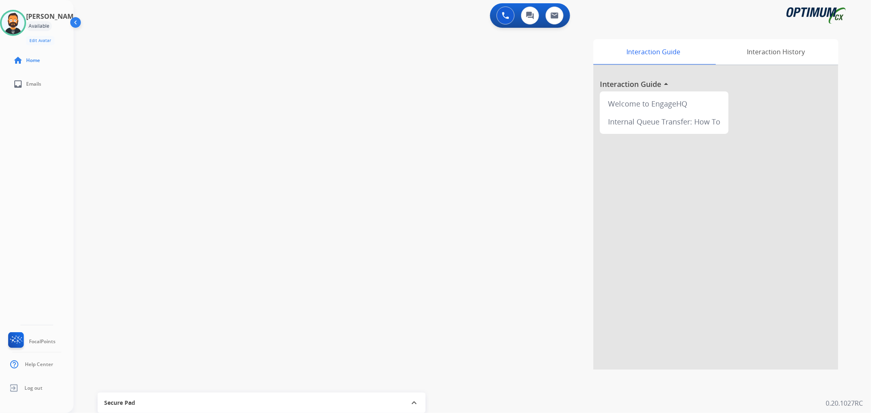
click at [203, 155] on div "swap_horiz Break voice bridge close_fullscreen Connect 3-Way Call merge_type Se…" at bounding box center [462, 199] width 778 height 341
drag, startPoint x: 143, startPoint y: 40, endPoint x: 111, endPoint y: 37, distance: 32.4
click at [111, 37] on div "phone +13256714594 +13256714594 content_copy access_time Call metrics Queue 00:…" at bounding box center [147, 45] width 135 height 19
click at [200, 63] on button "Disconnect" at bounding box center [199, 67] width 17 height 17
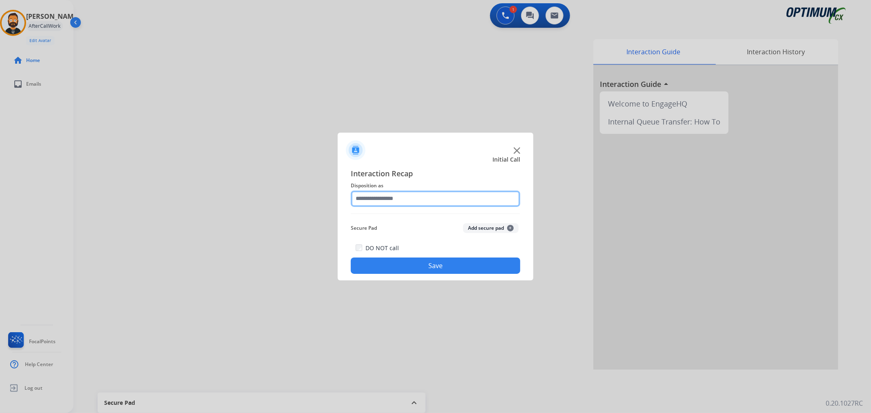
click at [388, 202] on input "text" at bounding box center [435, 199] width 169 height 16
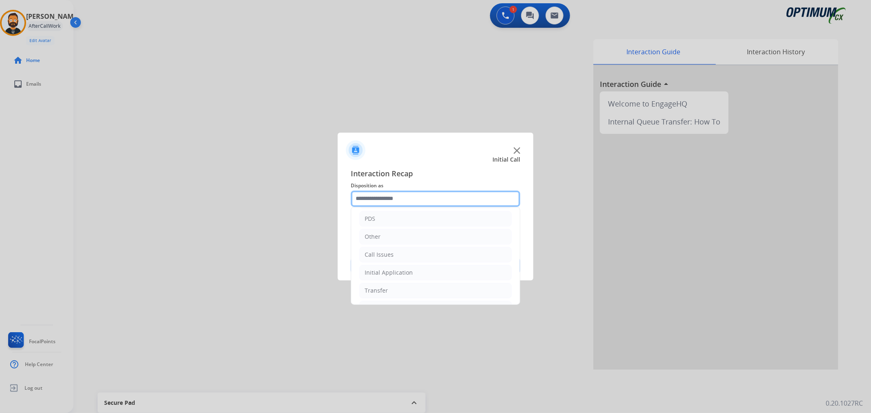
scroll to position [56, 0]
click at [403, 258] on div "Initial Application" at bounding box center [389, 255] width 48 height 8
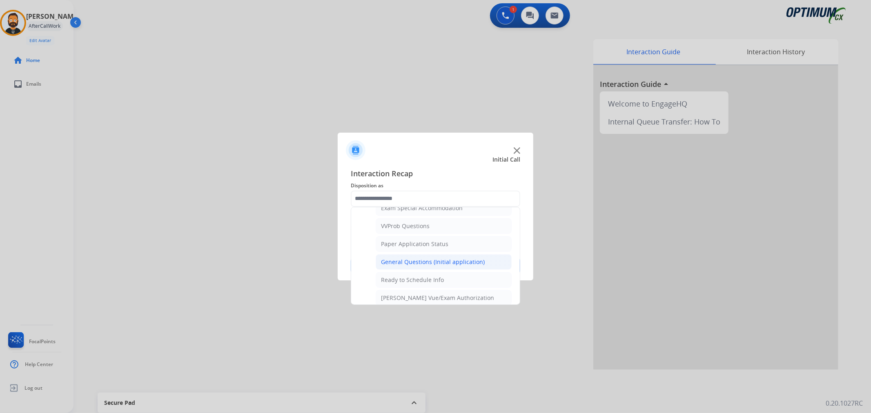
click at [430, 260] on div "General Questions (Initial application)" at bounding box center [433, 262] width 104 height 8
type input "**********"
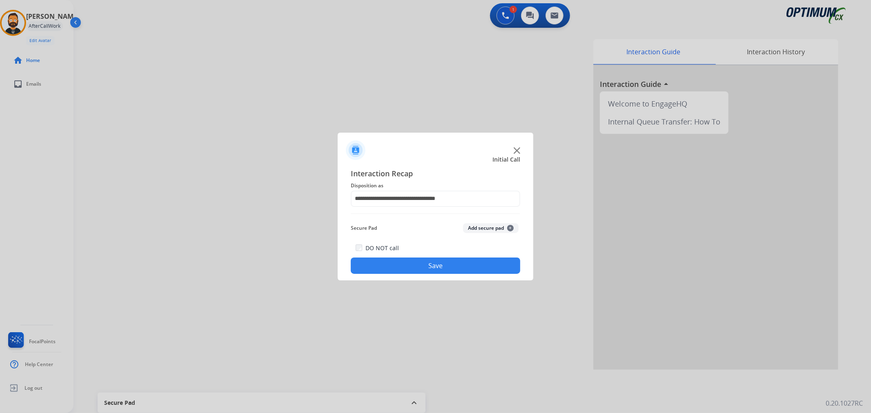
click at [431, 261] on button "Save" at bounding box center [435, 266] width 169 height 16
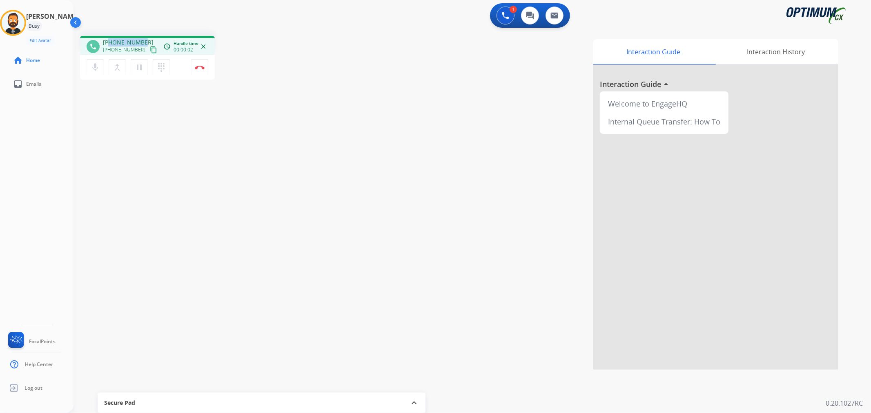
drag, startPoint x: 143, startPoint y: 40, endPoint x: 109, endPoint y: 38, distance: 33.9
click at [109, 38] on div "+17405100512 +17405100512 content_copy" at bounding box center [131, 46] width 56 height 16
click at [198, 71] on button "Disconnect" at bounding box center [199, 67] width 17 height 17
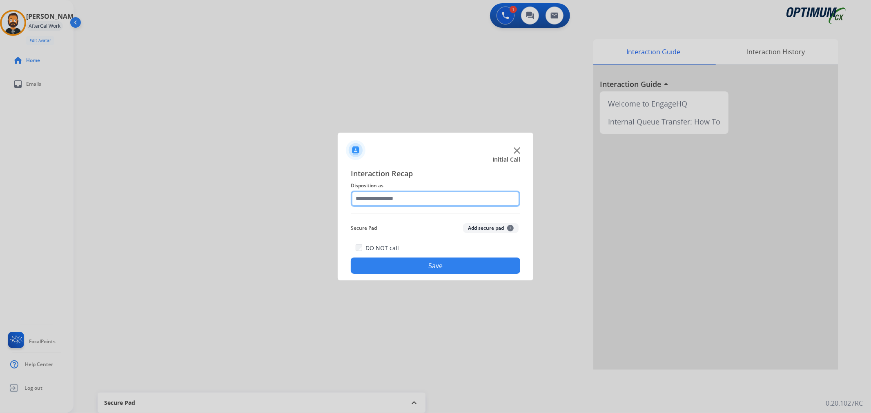
click at [388, 201] on input "text" at bounding box center [435, 199] width 169 height 16
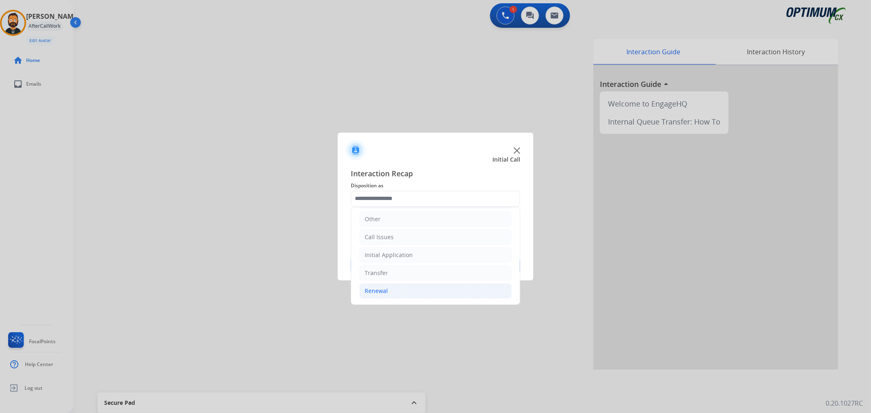
click at [378, 292] on div "Renewal" at bounding box center [376, 291] width 23 height 8
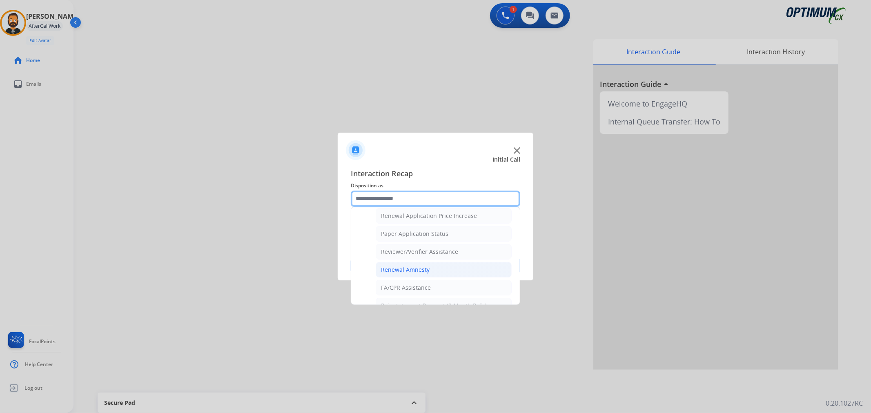
scroll to position [241, 0]
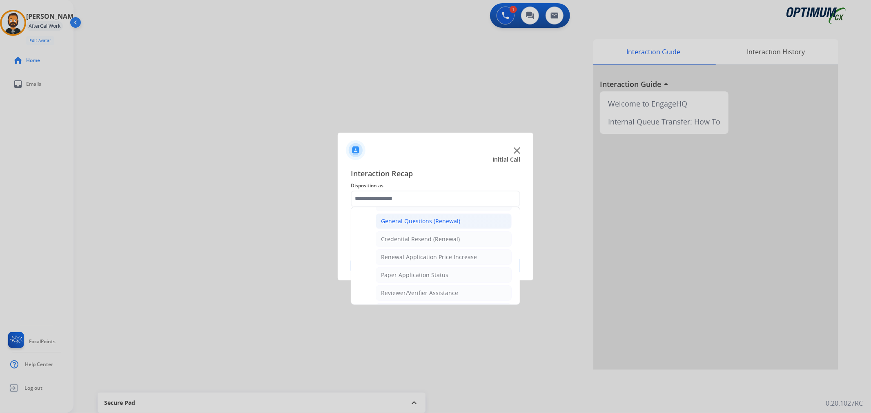
click at [403, 219] on div "General Questions (Renewal)" at bounding box center [420, 221] width 79 height 8
type input "**********"
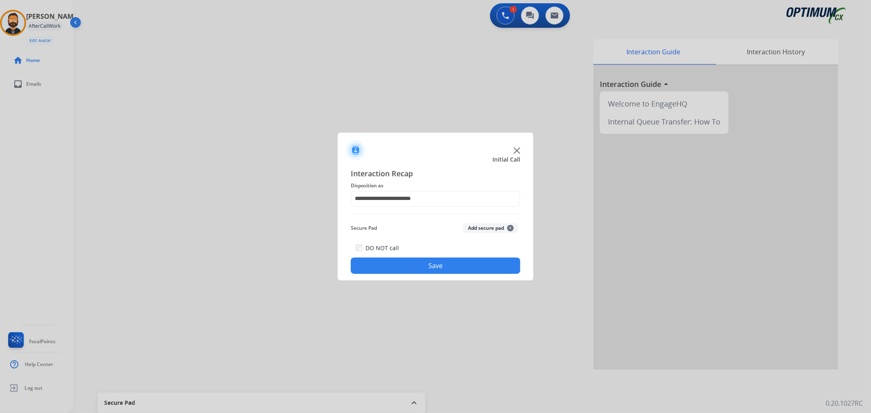
click at [390, 259] on button "Save" at bounding box center [435, 266] width 169 height 16
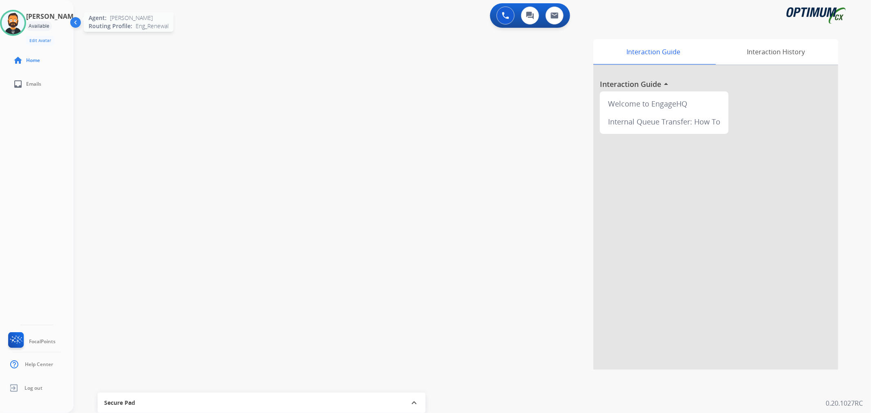
drag, startPoint x: 15, startPoint y: 23, endPoint x: 27, endPoint y: 20, distance: 12.8
click at [15, 23] on img at bounding box center [13, 22] width 23 height 23
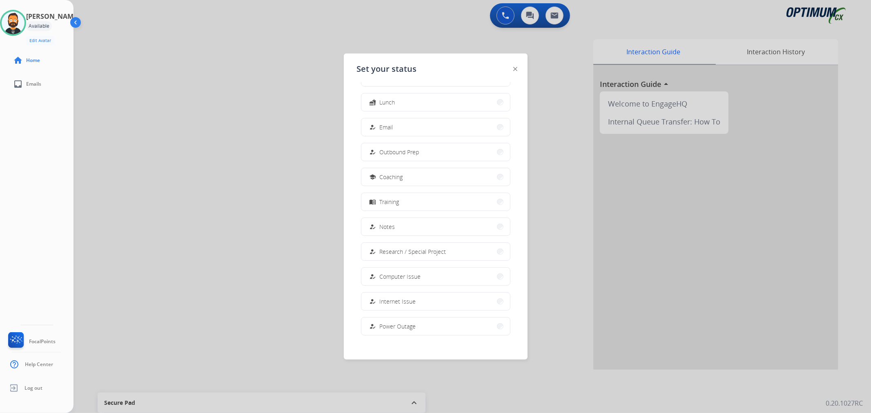
scroll to position [76, 0]
click at [401, 321] on button "work_off Offline" at bounding box center [435, 321] width 149 height 18
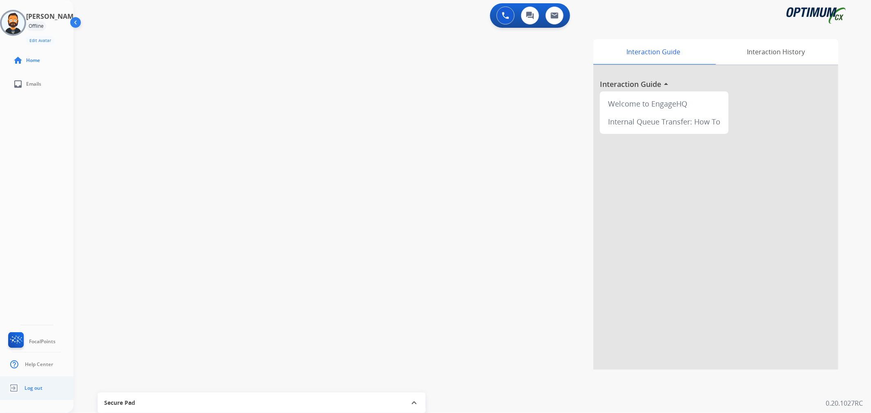
click at [32, 387] on span "Log out" at bounding box center [33, 388] width 18 height 7
